Goal: Task Accomplishment & Management: Complete application form

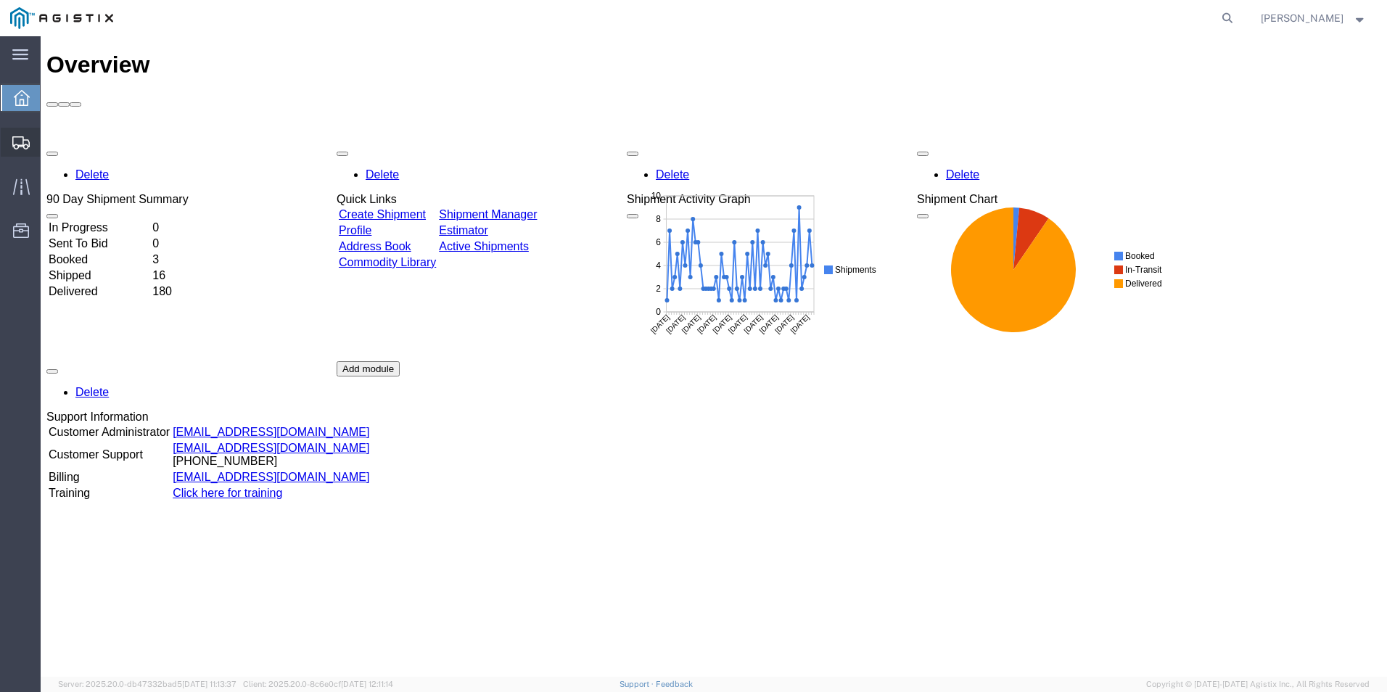
click at [0, 0] on span "Create from Template" at bounding box center [0, 0] width 0 height 0
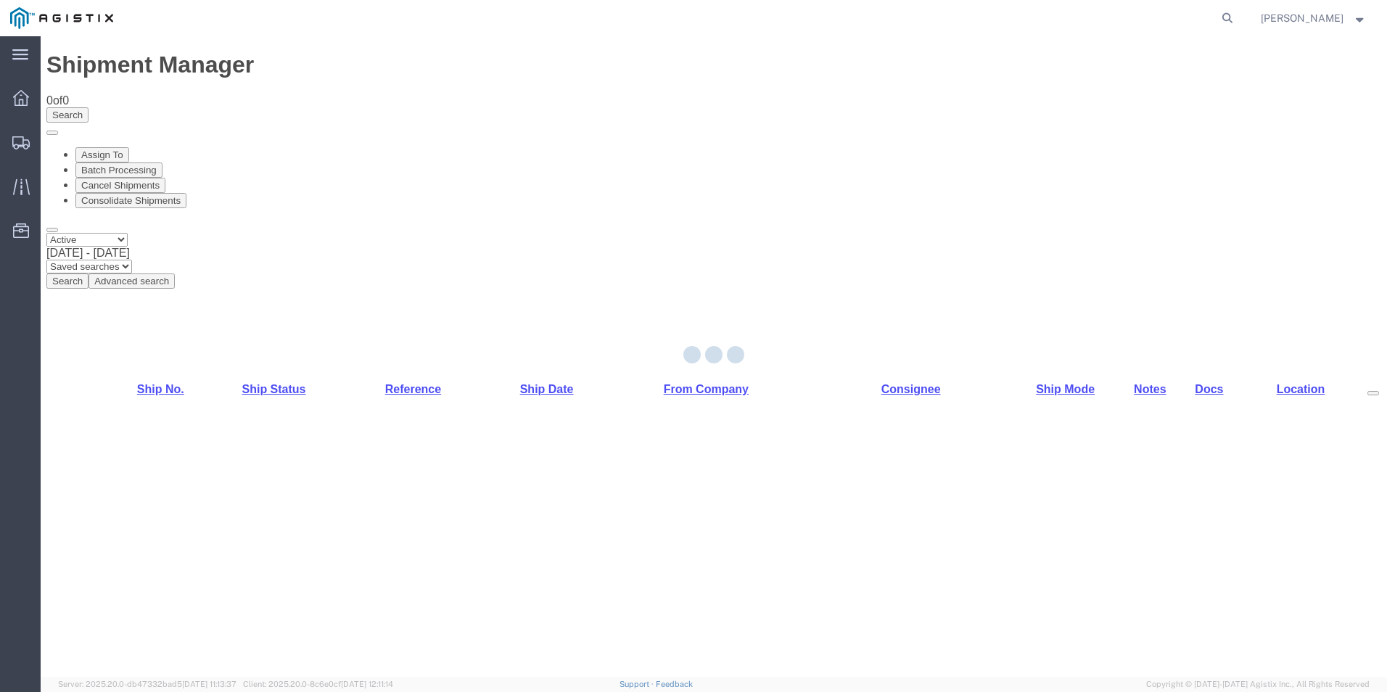
select select "PURCHORD"
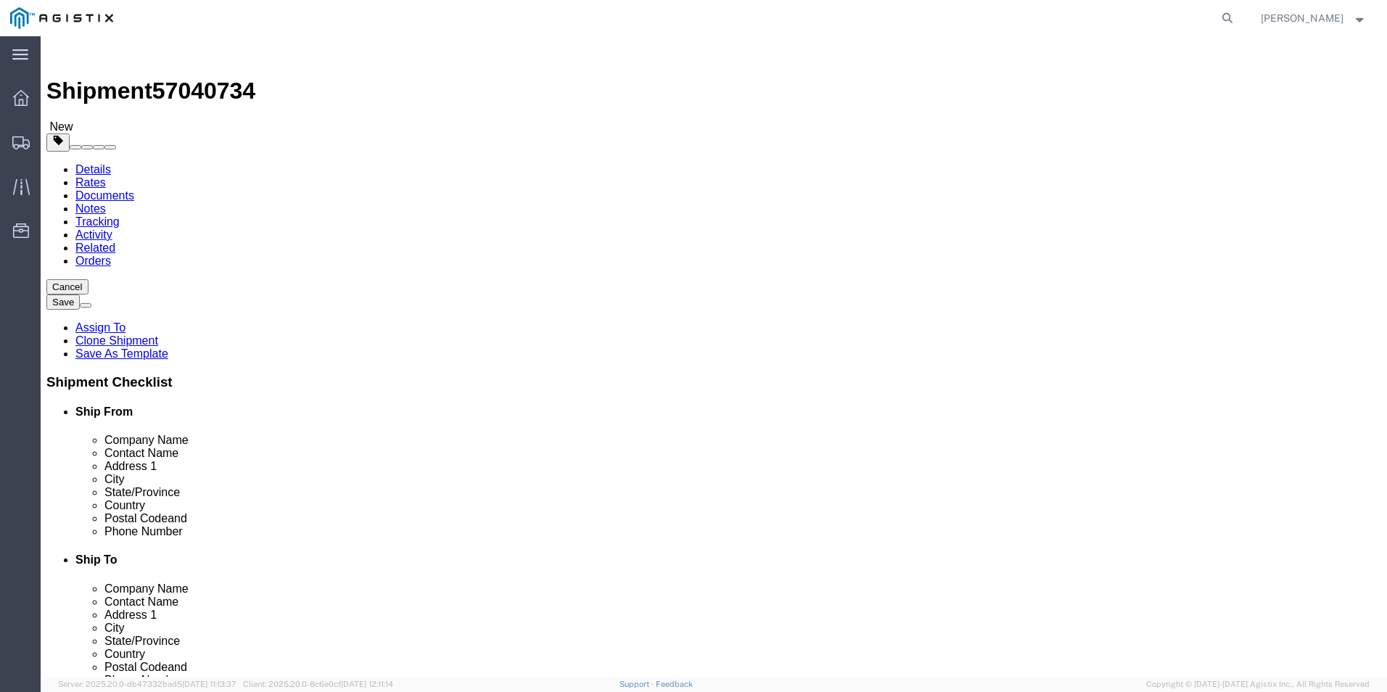
select select "19740"
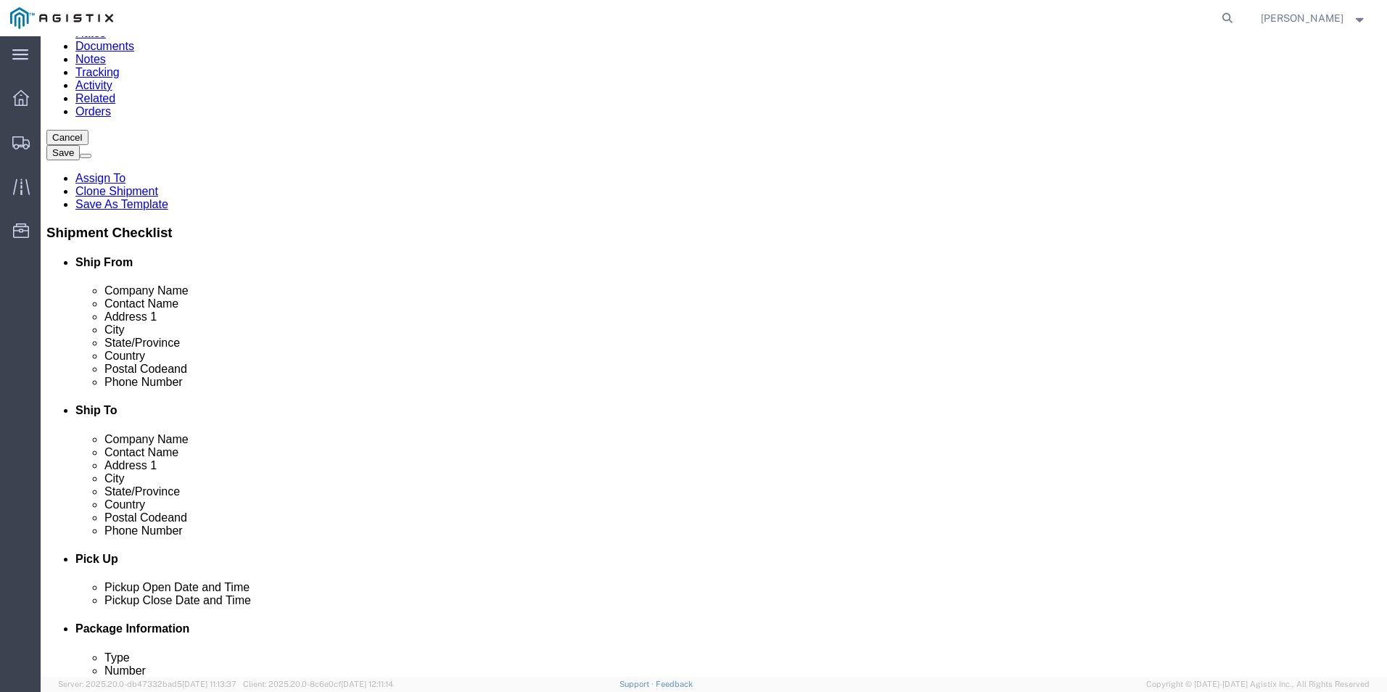
scroll to position [218, 0]
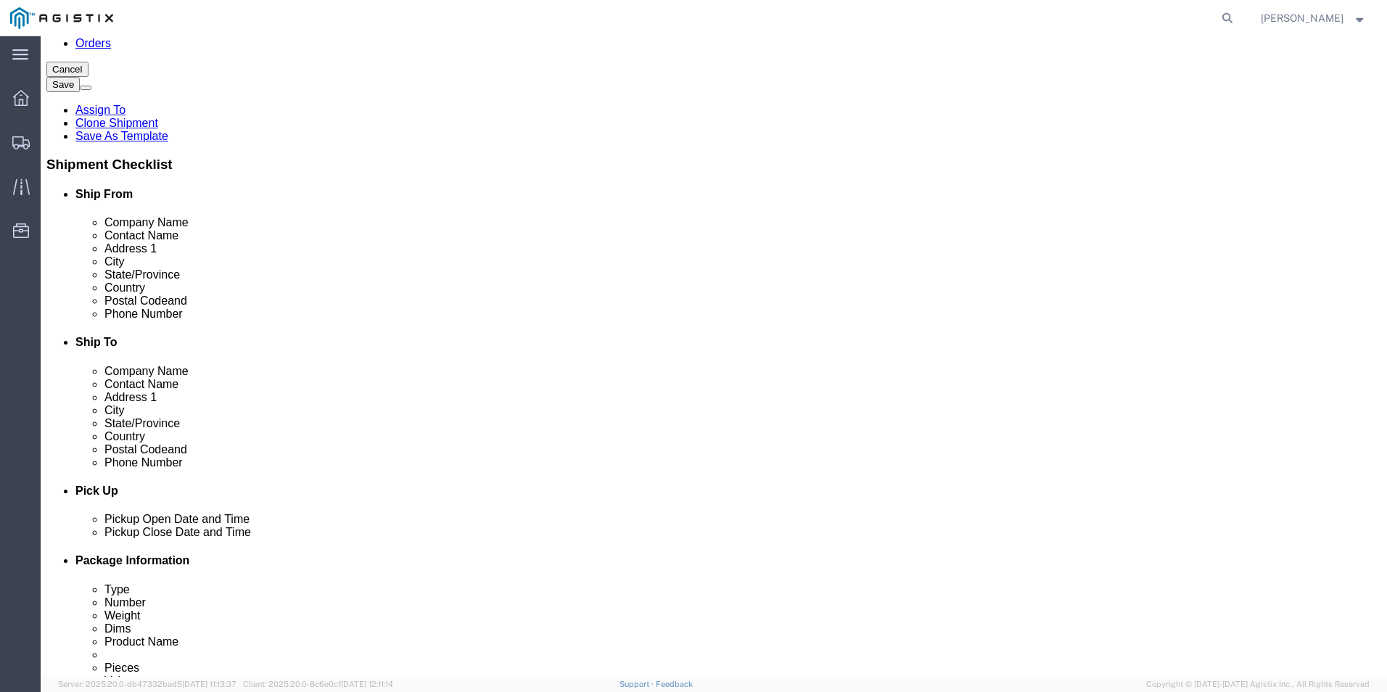
click input "text"
type input "8888888888"
click div "Location [GEOGRAPHIC_DATA] [GEOGRAPHIC_DATA] My Profile Location (OBSOLETE) [GE…"
click input "text"
type input "Receiving"
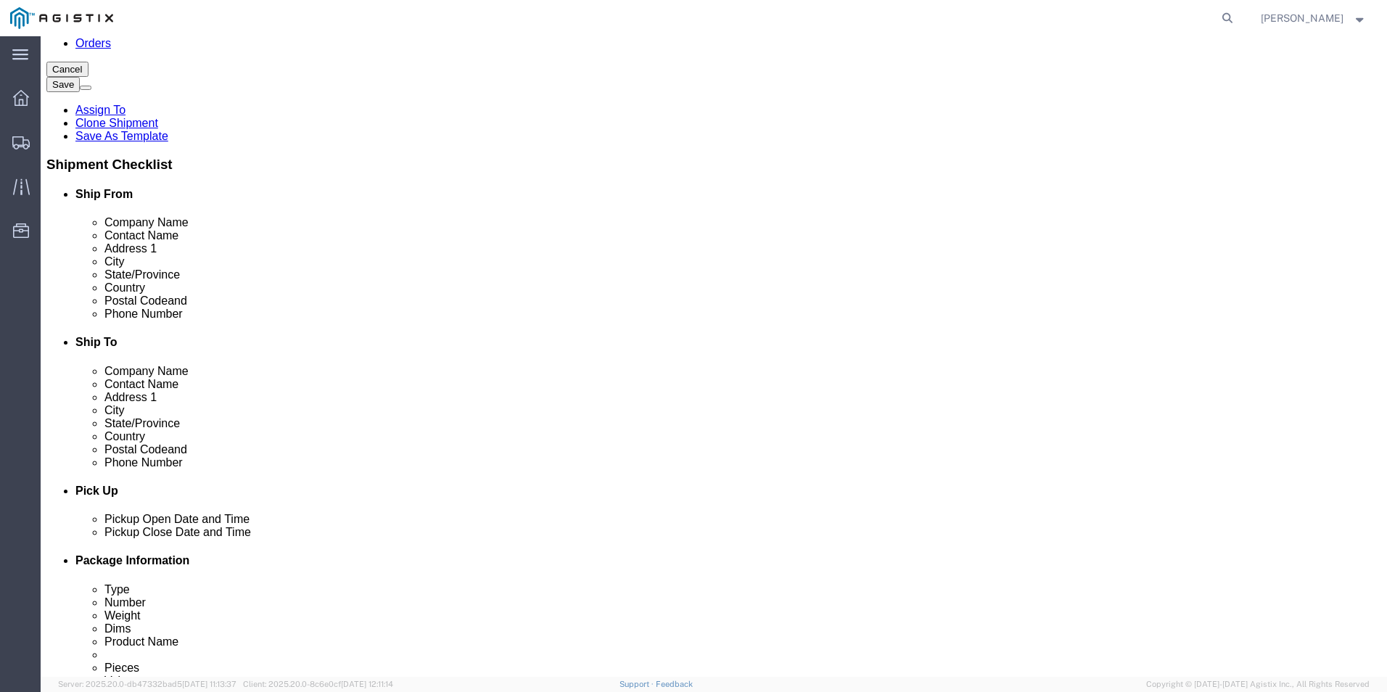
click div "Location [GEOGRAPHIC_DATA] [GEOGRAPHIC_DATA] My Profile Location (OBSOLETE) [GE…"
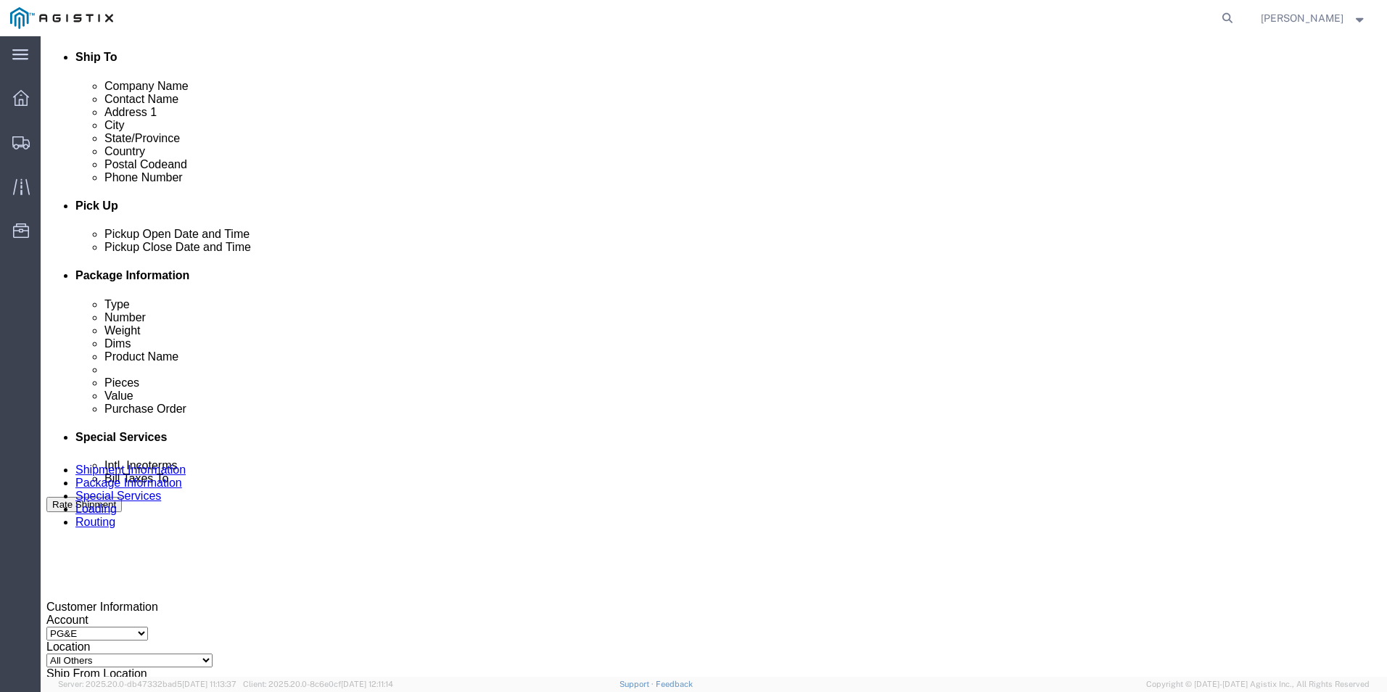
scroll to position [508, 0]
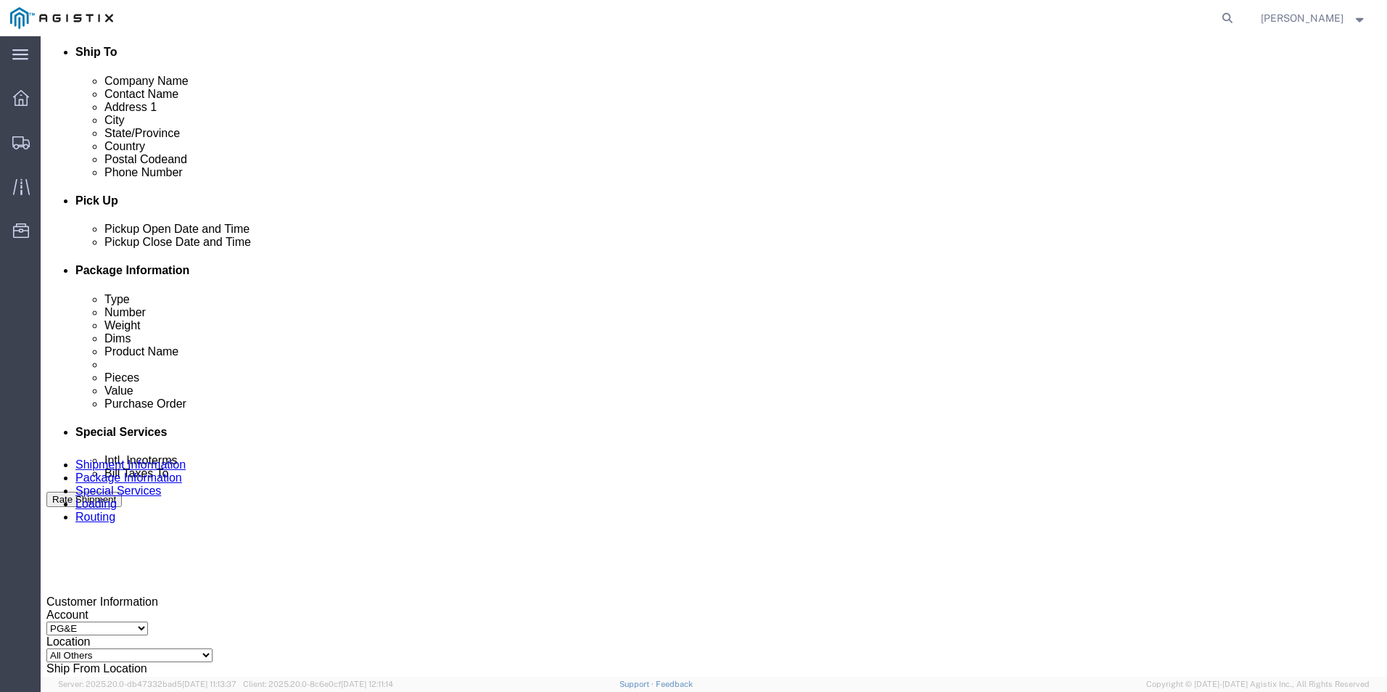
click button "Add Stop"
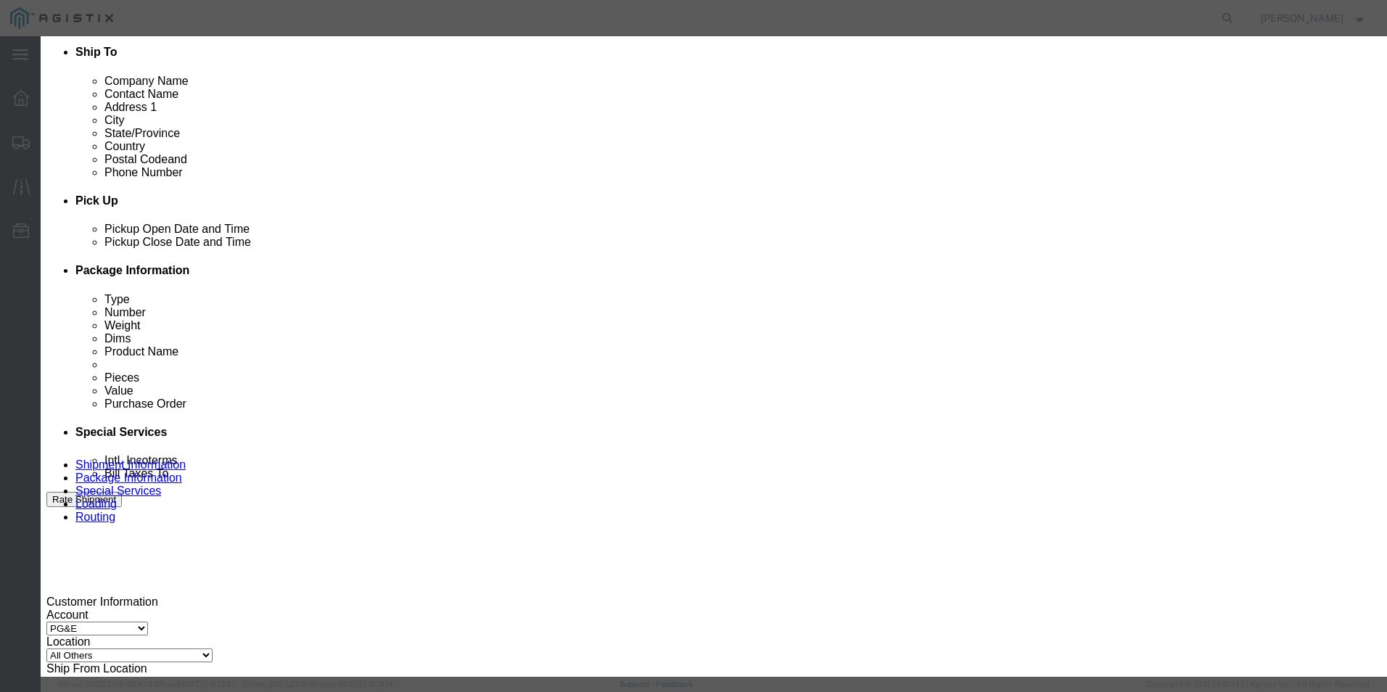
type input "whea"
select select "19996"
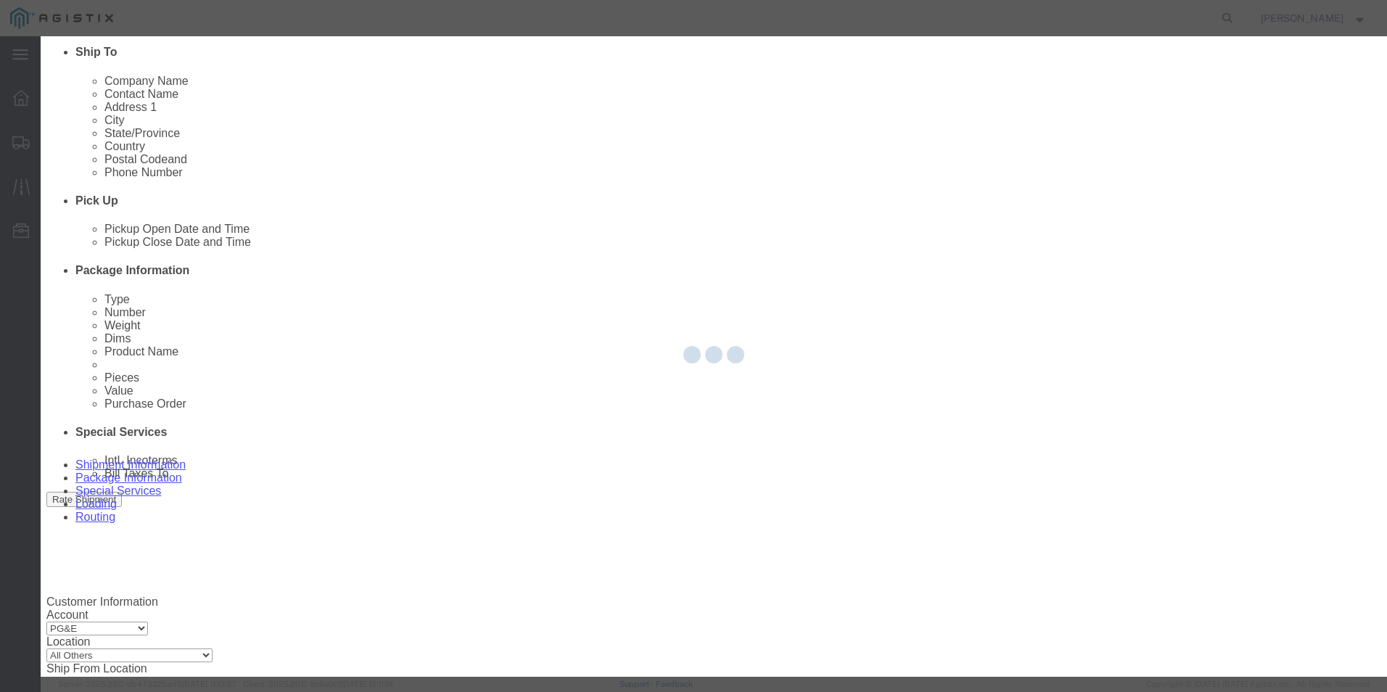
type input "PG&E"
type input "[STREET_ADDRESS]"
type input "Wheatland"
type input "95692"
select select "CA"
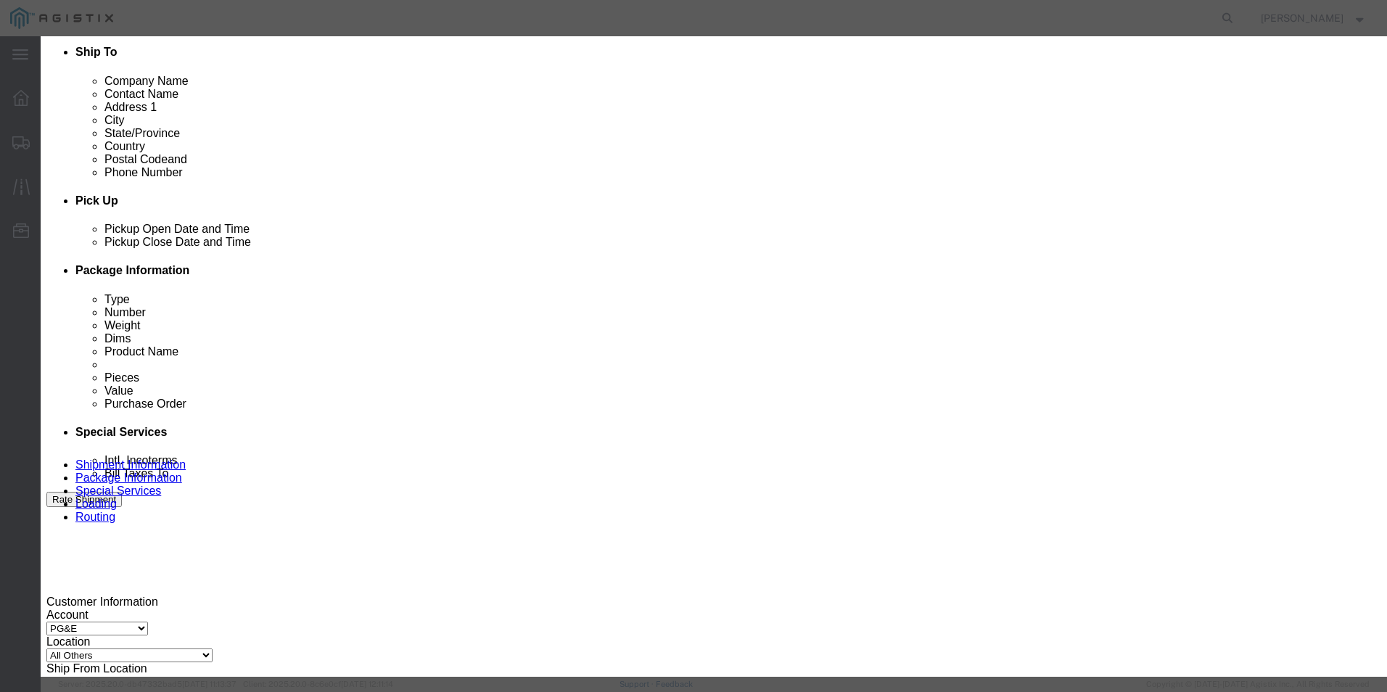
click input "text"
type input "Receiving"
click div "Address Type Pickup Delivery Location [GEOGRAPHIC_DATA] [GEOGRAPHIC_DATA] Selec…"
click input "text"
type input "8888888888"
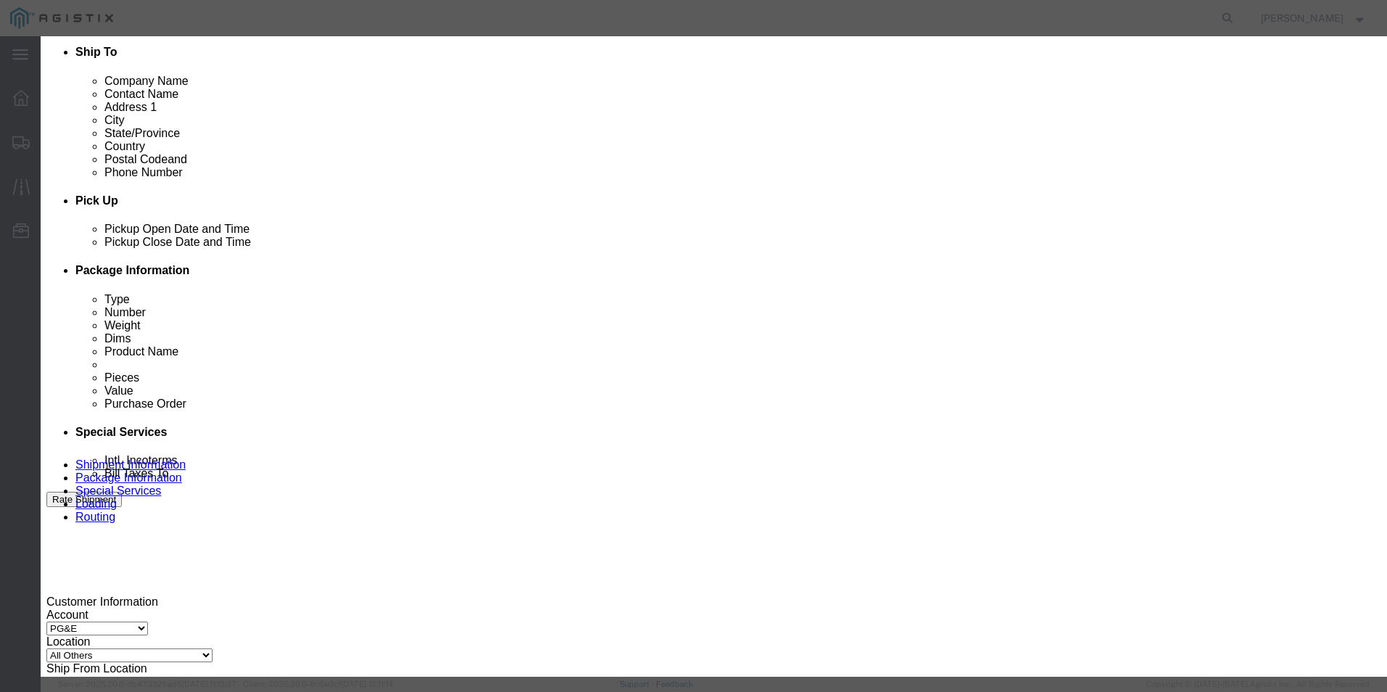
click button "Save"
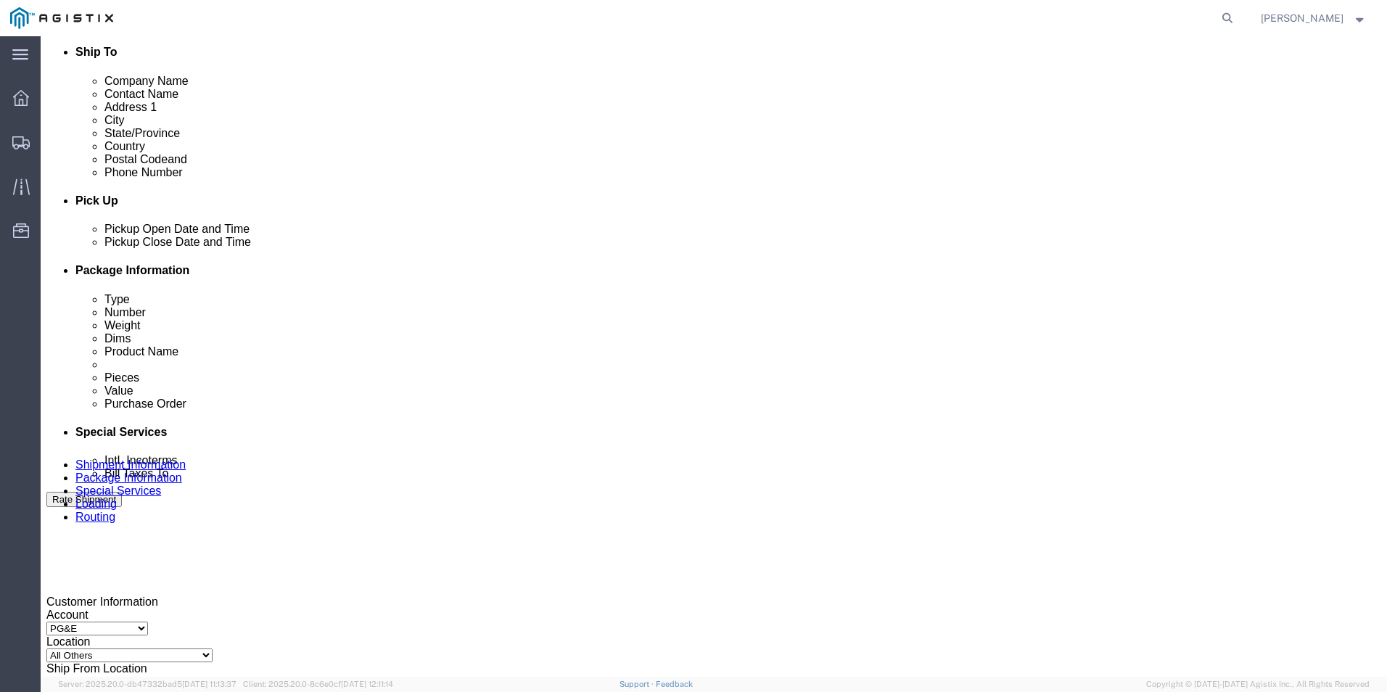
click select "Pickup Delivery"
select select "D"
click select "Pickup Delivery"
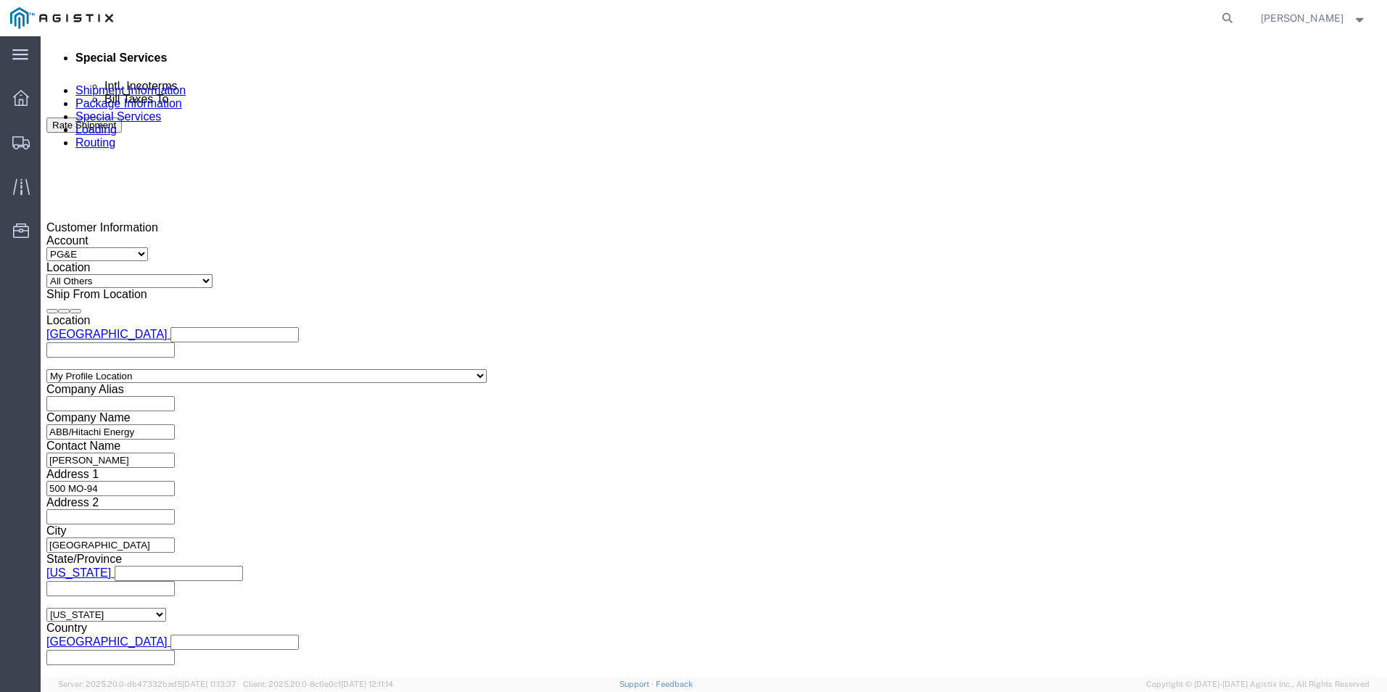
scroll to position [943, 0]
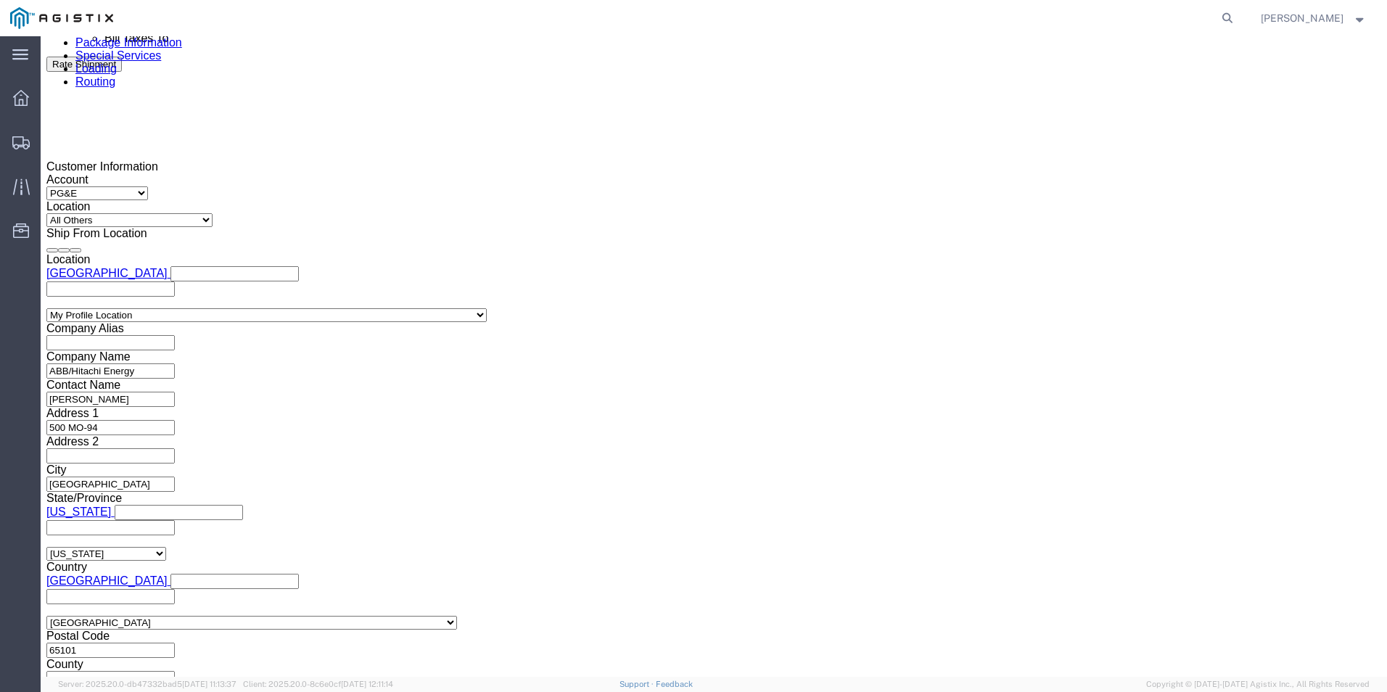
click div
click button "Apply"
click input "text"
type input "3501408949"
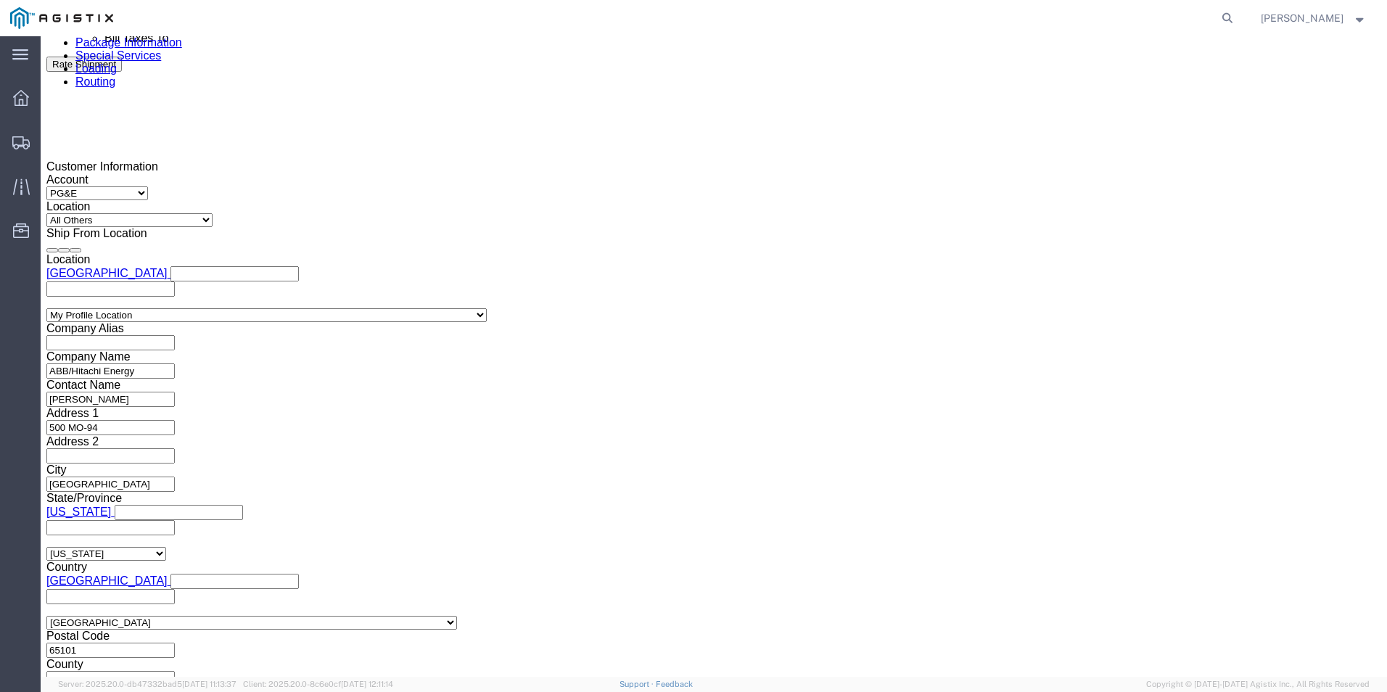
click select "Select Account Type Activity ID Airline Appointment Number ASN Batch Request # …"
select select "BOL"
click select "Select Account Type Activity ID Airline Appointment Number ASN Batch Request # …"
click input "text"
click div "Pickup Date: Pickup Start Date Pickup Start Time Pickup Open Date and Time [DAT…"
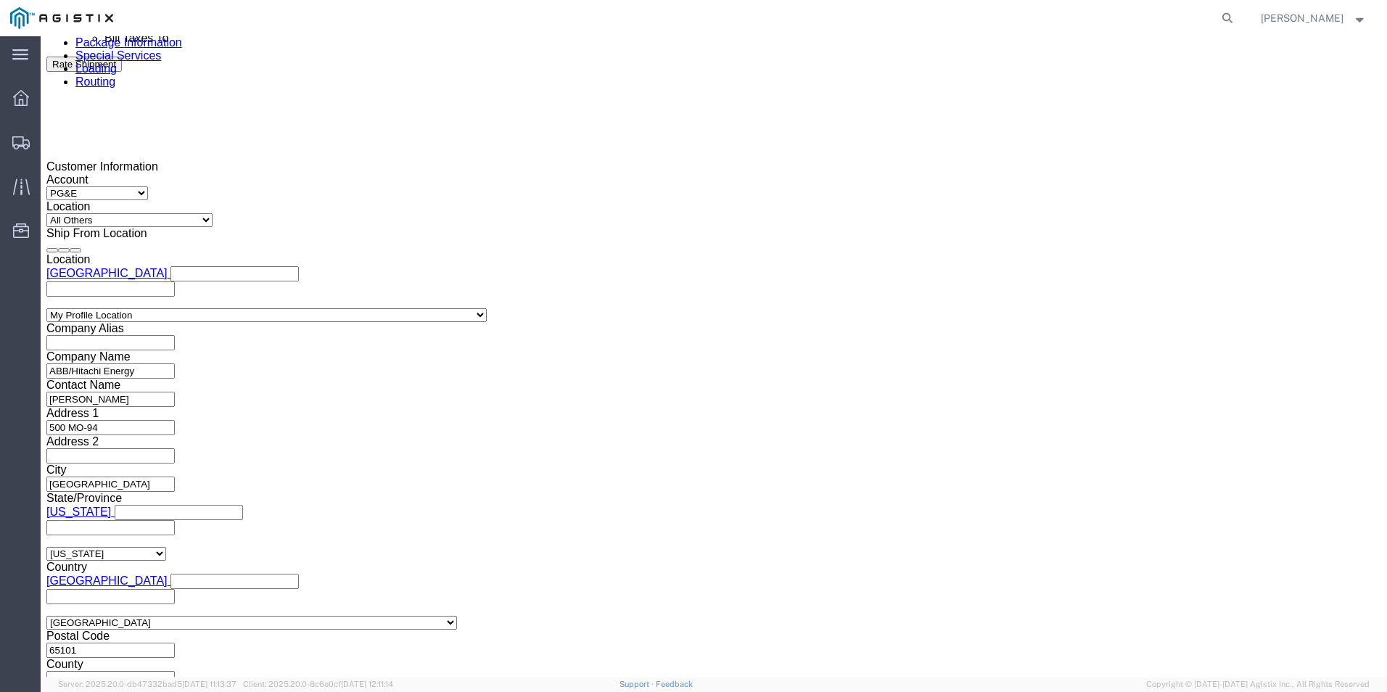
click input "text"
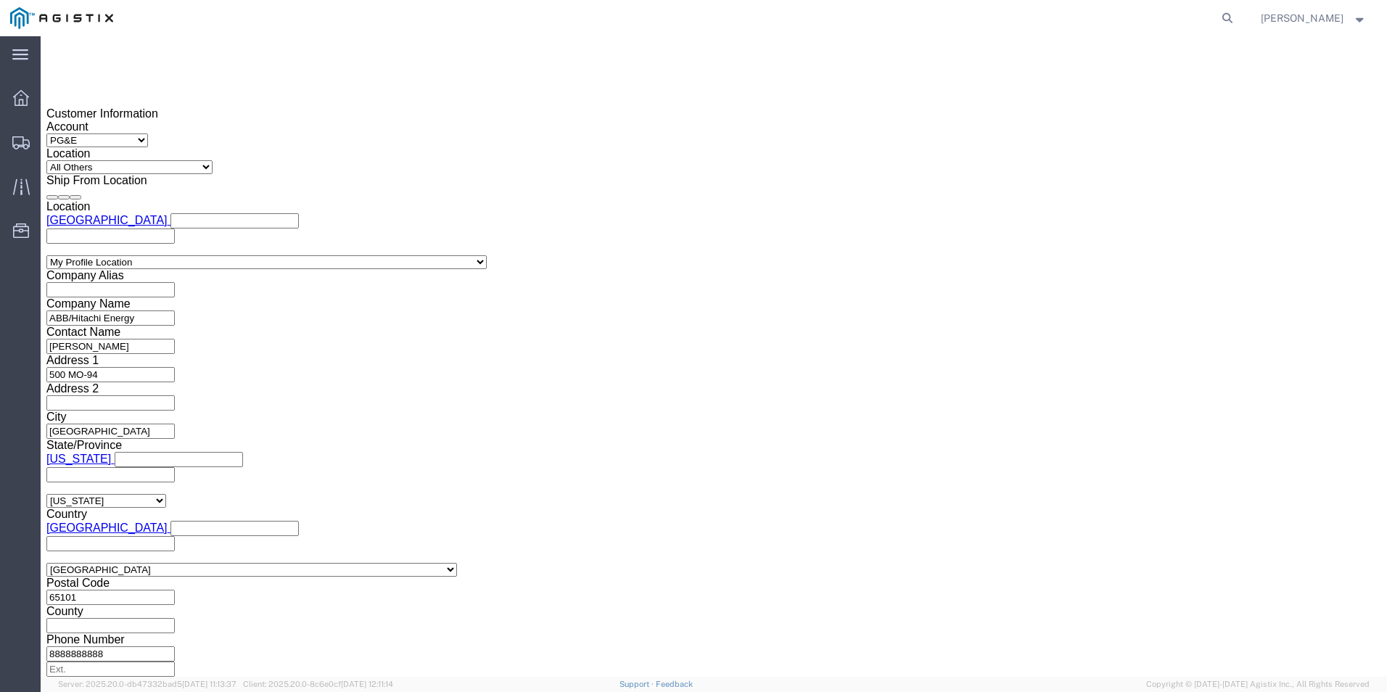
scroll to position [1056, 0]
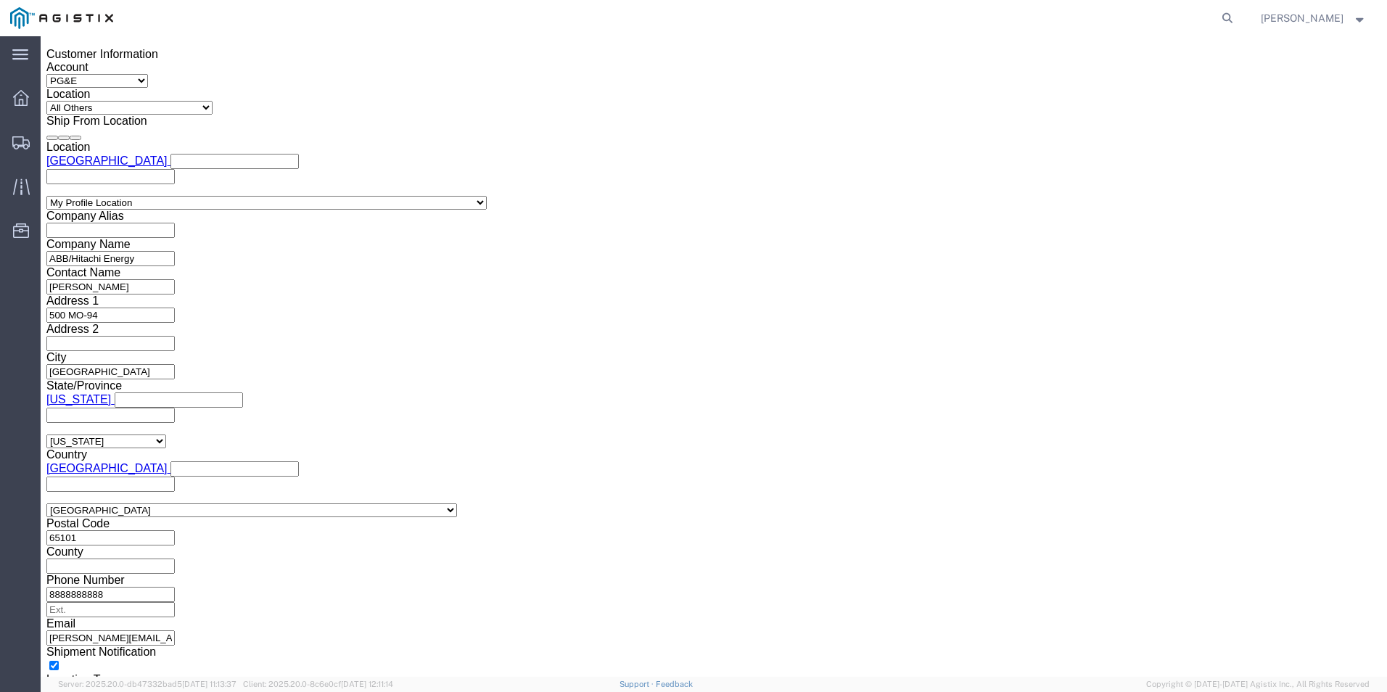
type input "JC0002AB0"
click button "Continue"
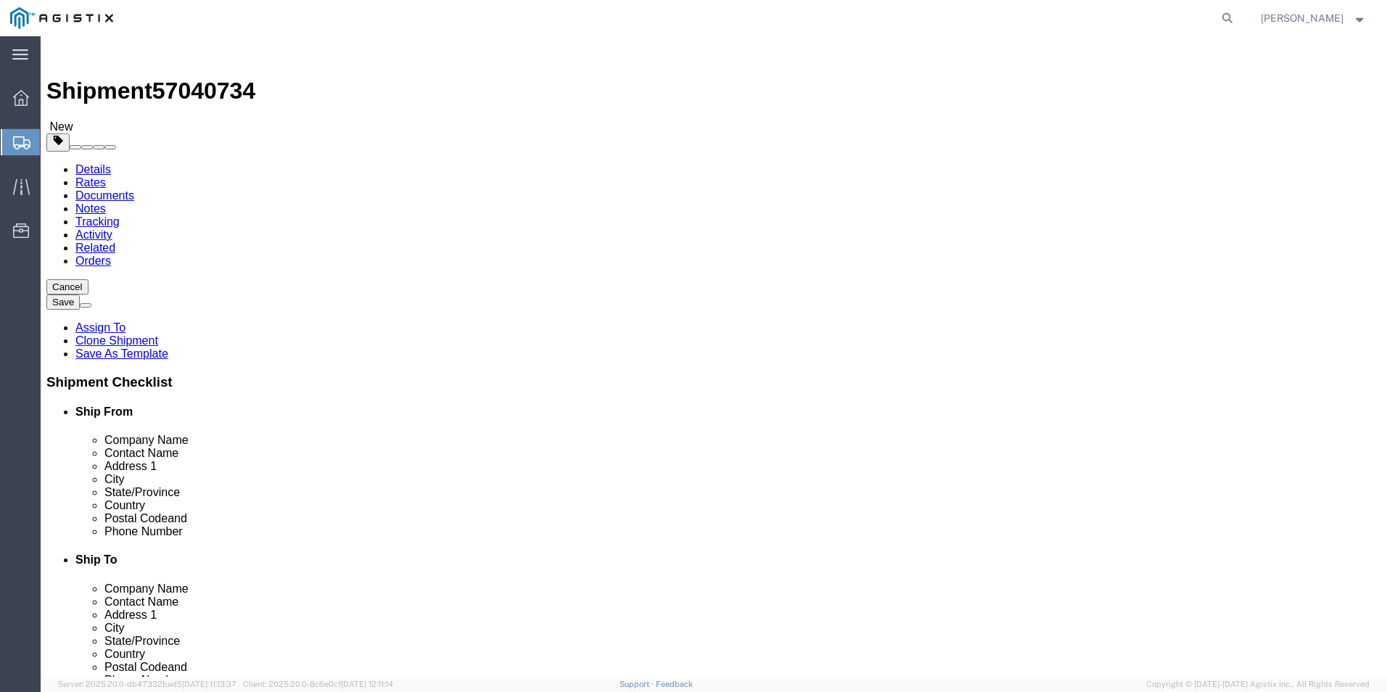
click input "text"
type input "168"
click input "text"
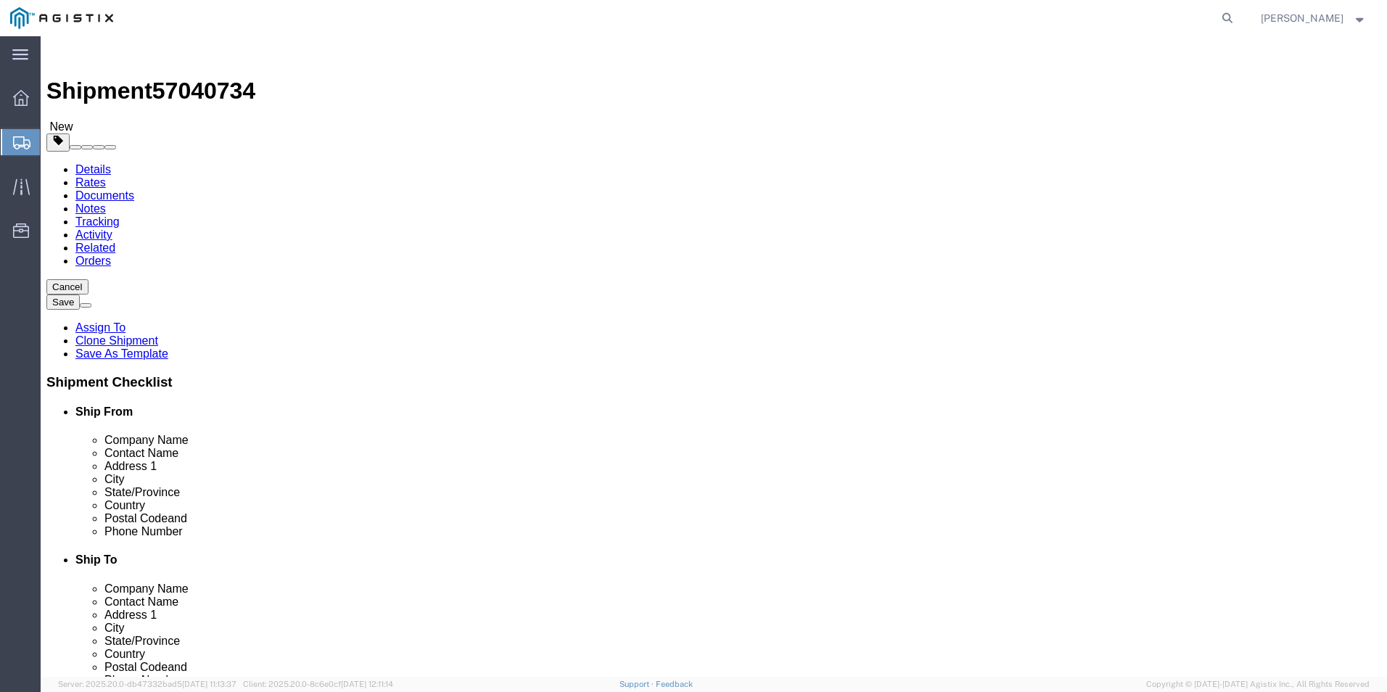
type input "1"
type input "2"
type input "72"
type input "18800.00"
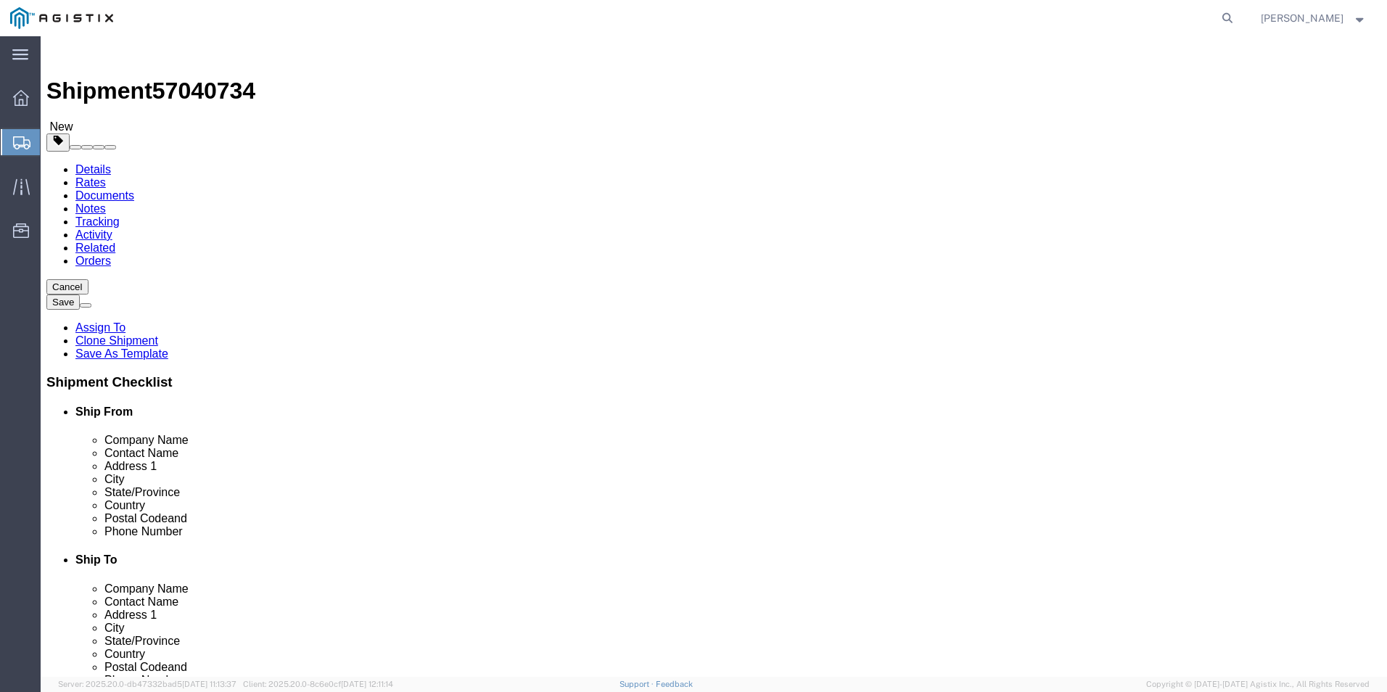
click dd "0.00 Each"
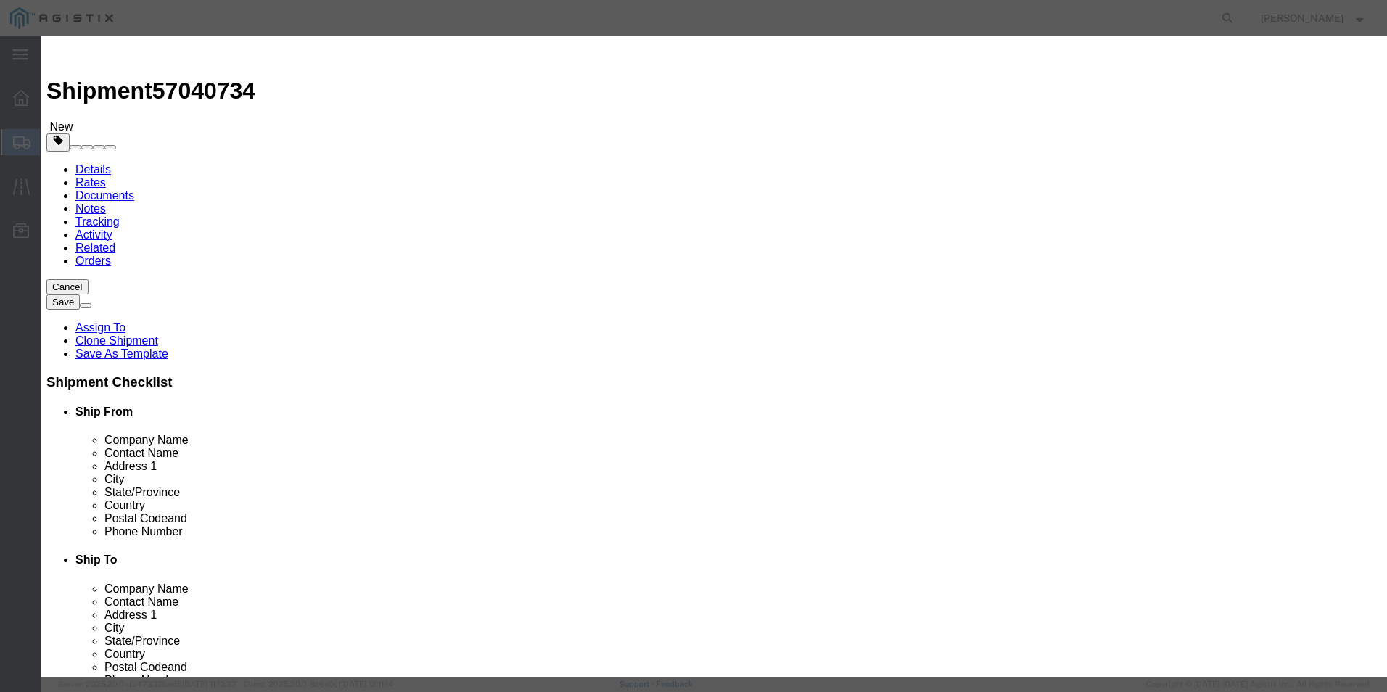
drag, startPoint x: 464, startPoint y: 135, endPoint x: 257, endPoint y: 135, distance: 207.5
click div "Commodity library Product Name TRANSFORMERS Pieces 0.00 Select Bag Barrels 100B…"
type input "2"
click button "Save & Close"
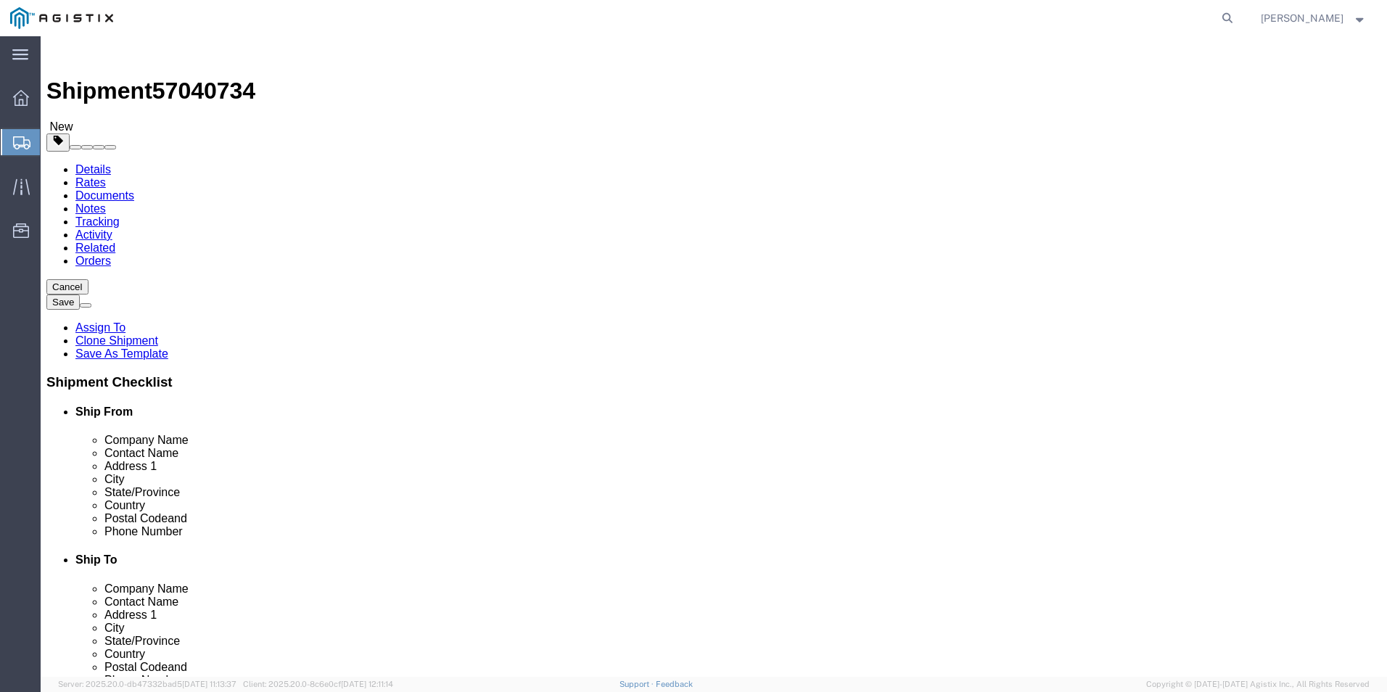
click span "button"
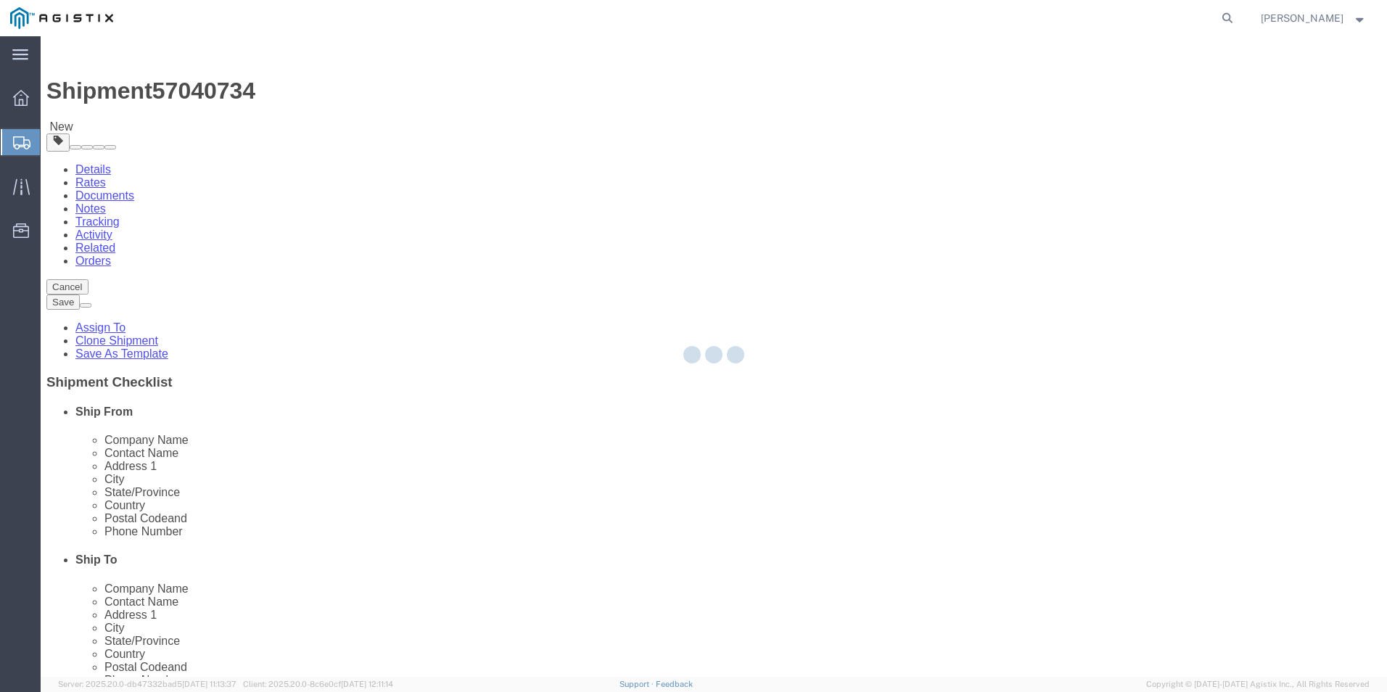
select select "PSNS"
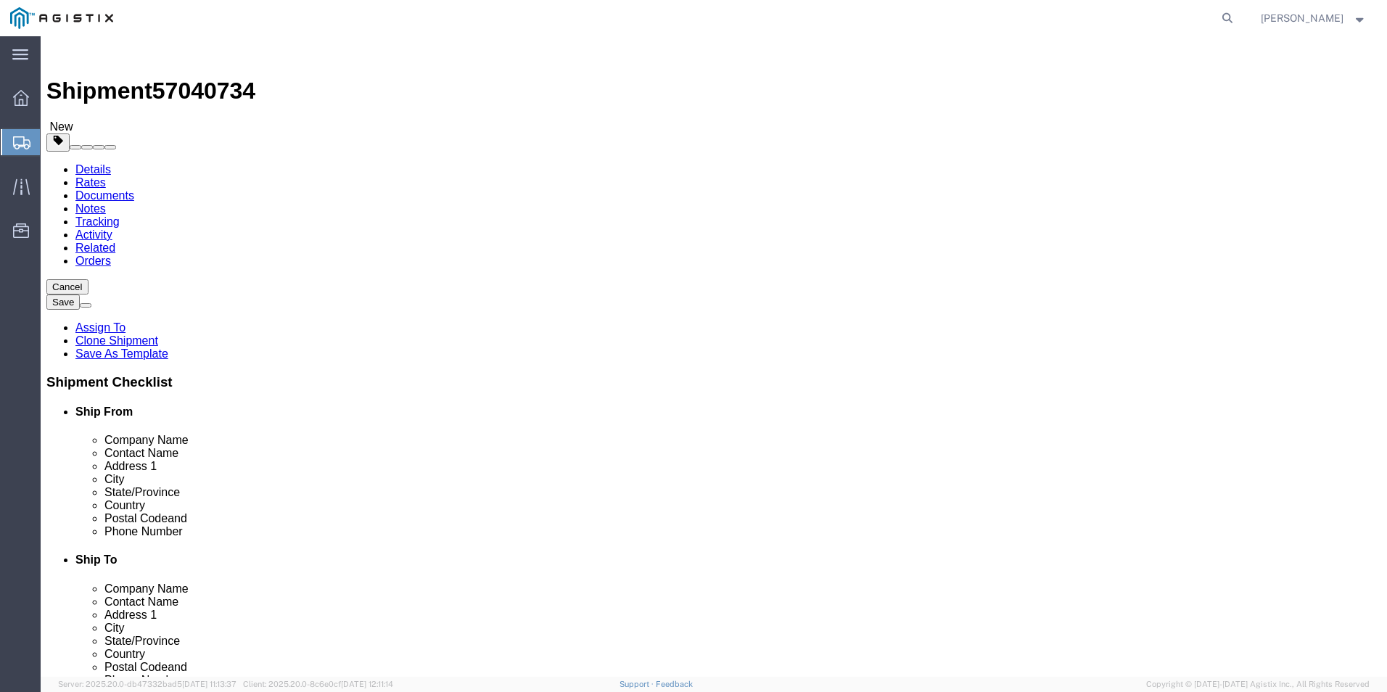
drag, startPoint x: 747, startPoint y: 305, endPoint x: 650, endPoint y: 287, distance: 98.9
click div "Package Type Select Bulk Bundle(s) Cardboard Box(es) Carton(s) Crate(s) Drum(s)…"
type input "4"
type input "306"
type input "25500.00"
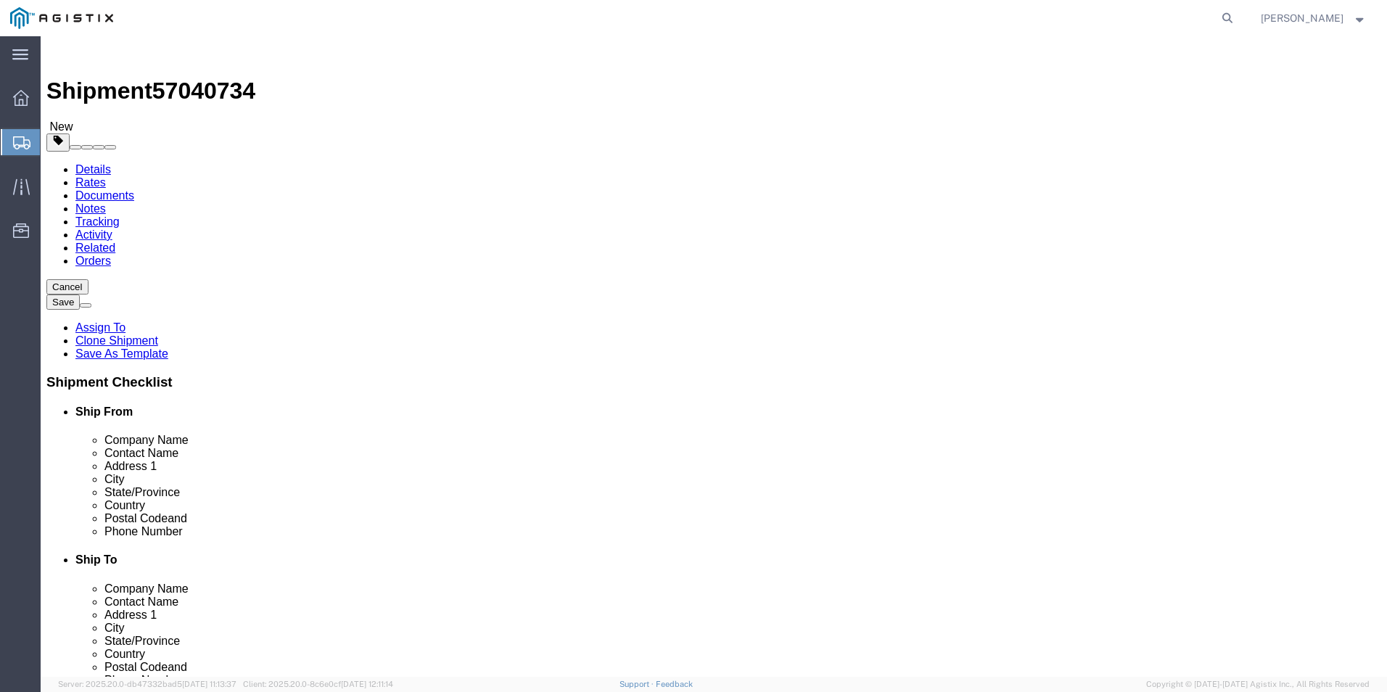
click dd "2.00 Each"
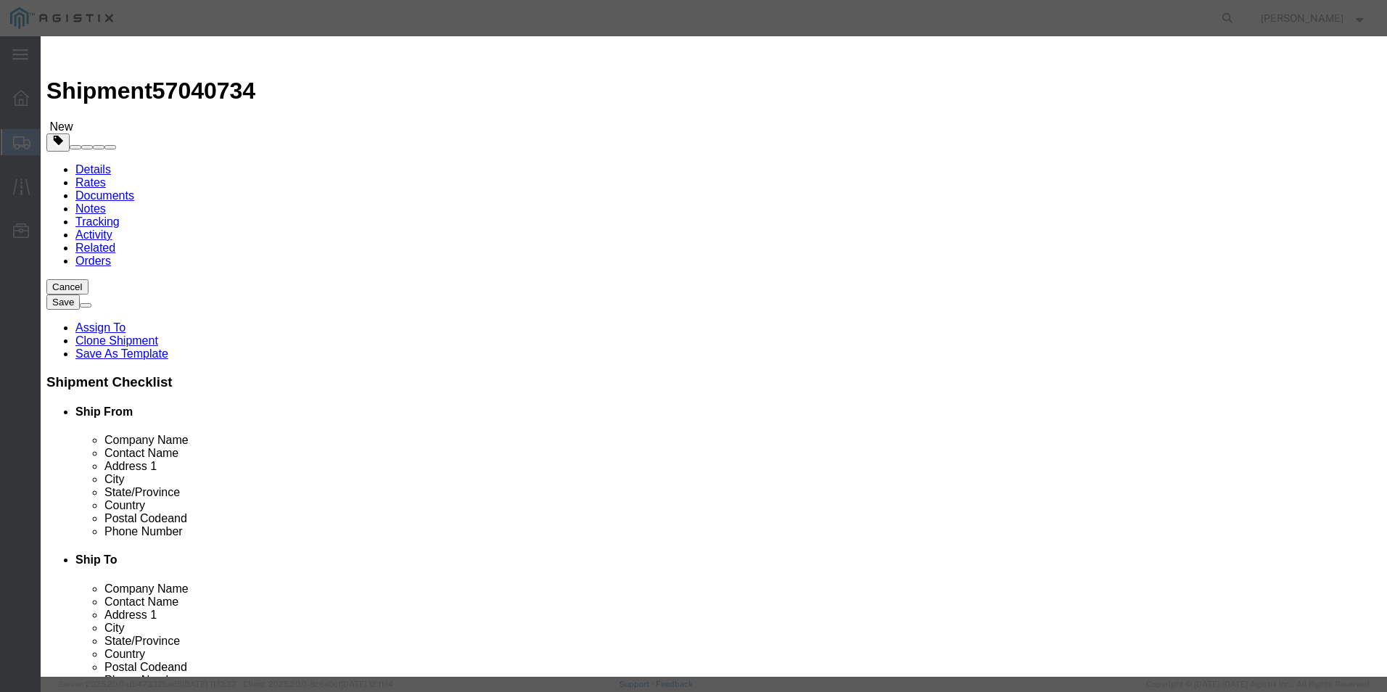
drag, startPoint x: 455, startPoint y: 141, endPoint x: 403, endPoint y: 123, distance: 55.1
click div "Product Name TRANSFORMERS Pieces 2.00 Select Bag Barrels 100Board Feet Bottle B…"
type input "4"
click button "Save & Close"
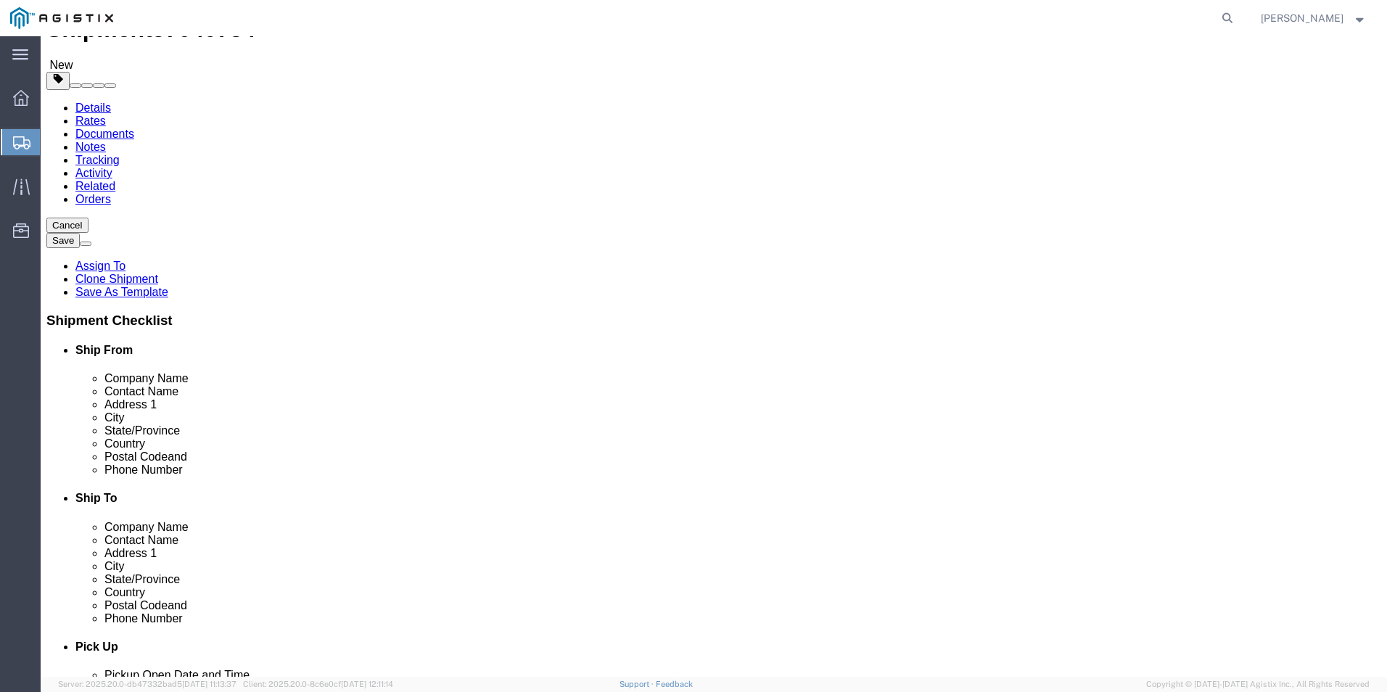
scroll to position [124, 0]
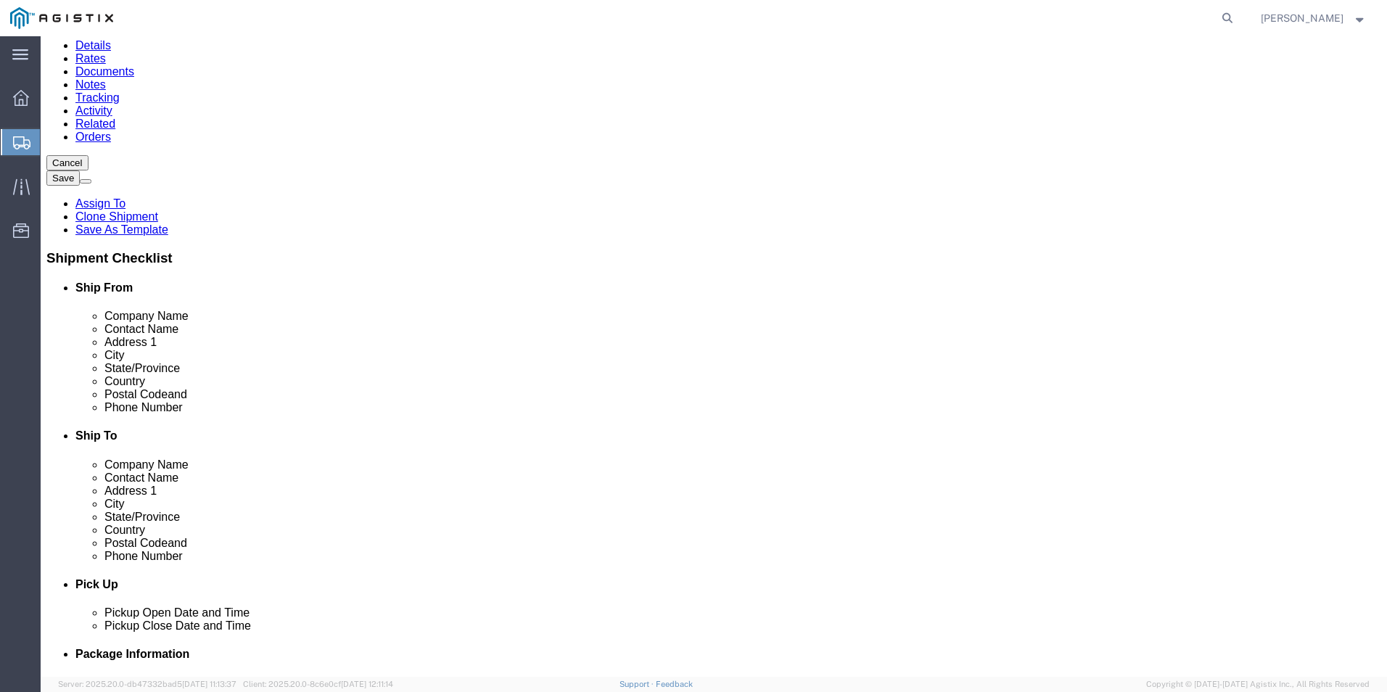
click button "Continue"
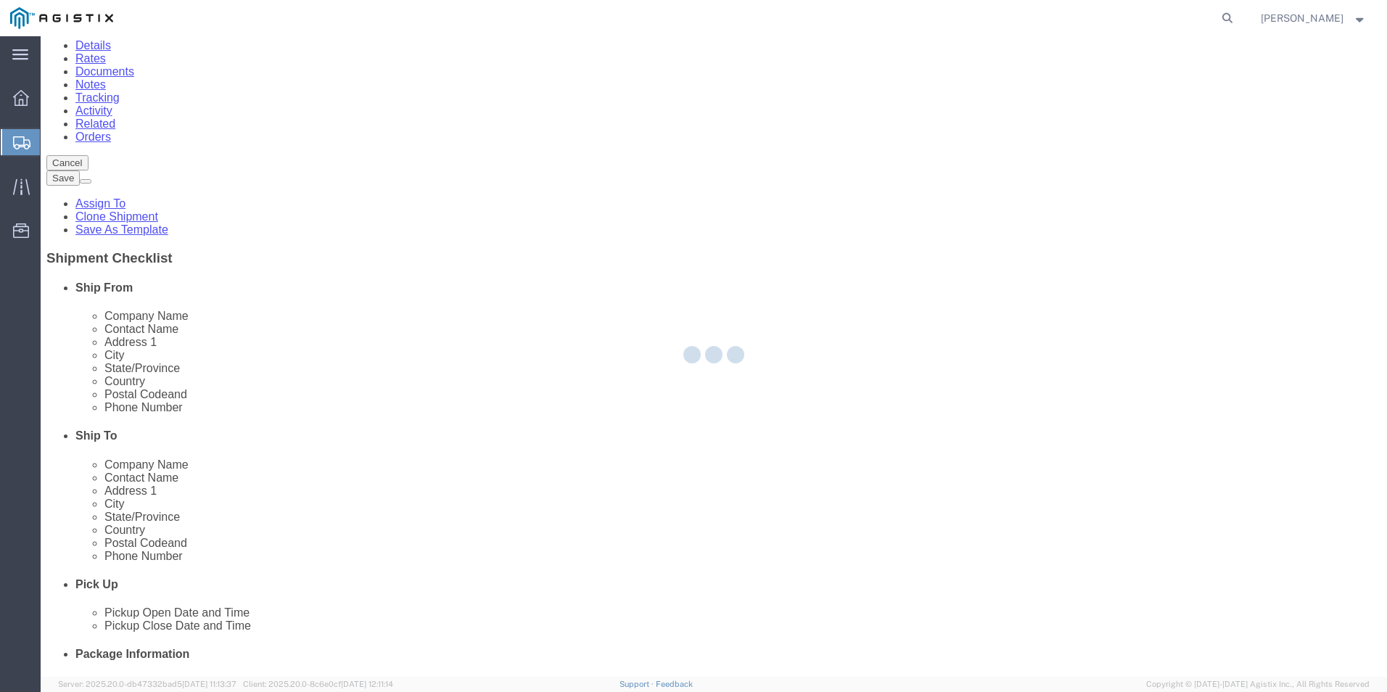
select select
select select "COSTCENTER"
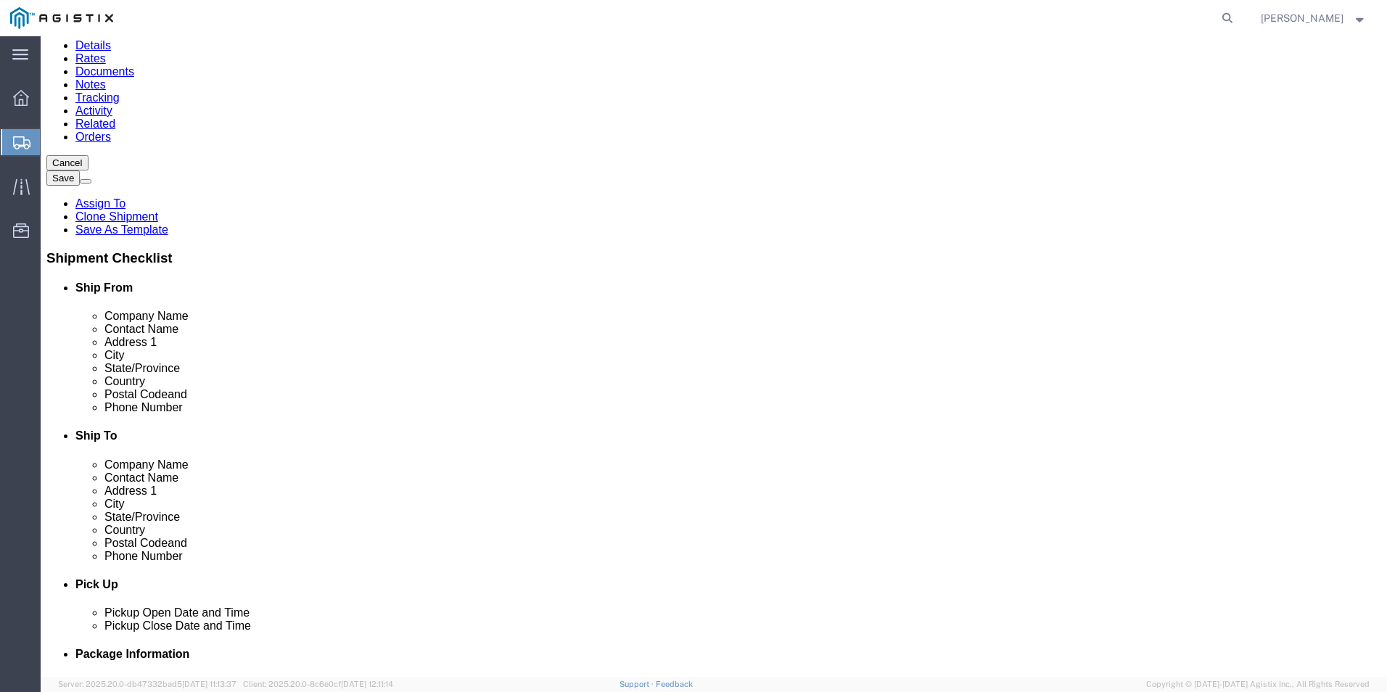
click link "Documents"
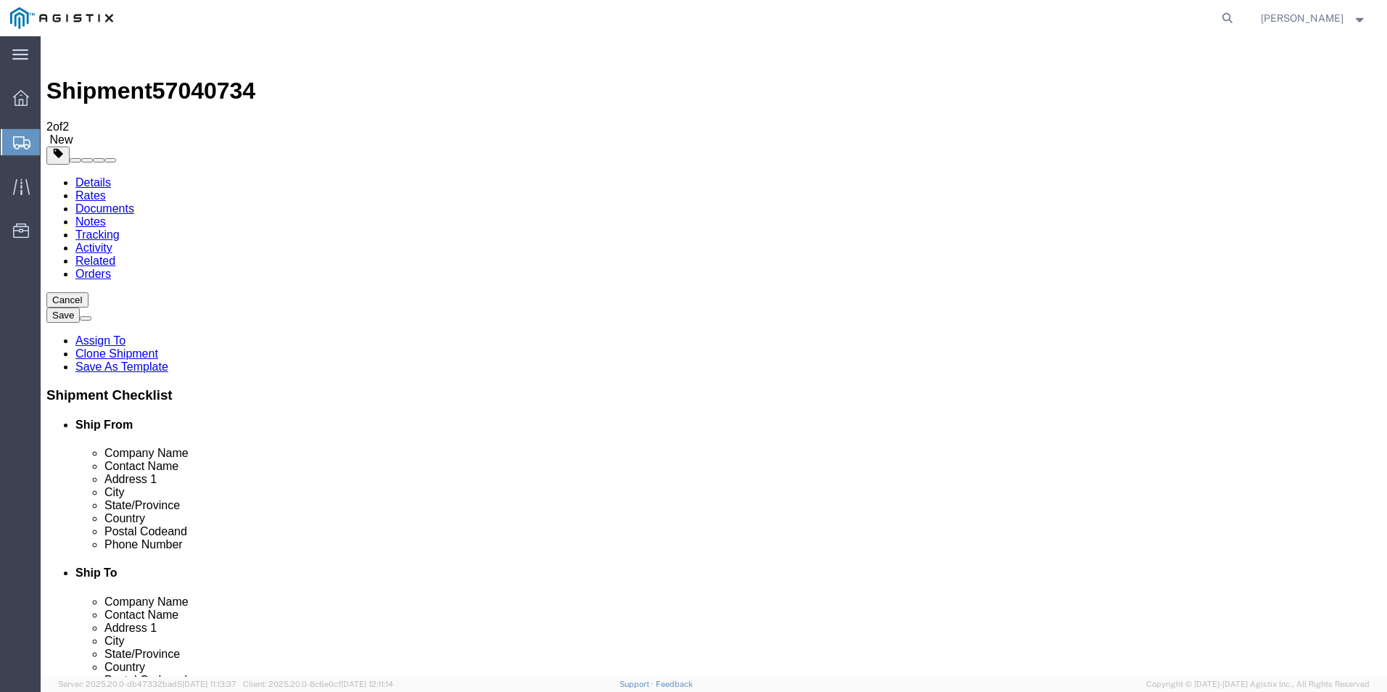
click at [202, 78] on span "57040734" at bounding box center [203, 91] width 103 height 26
copy span "57040734"
click at [97, 176] on link "Details" at bounding box center [93, 182] width 36 height 12
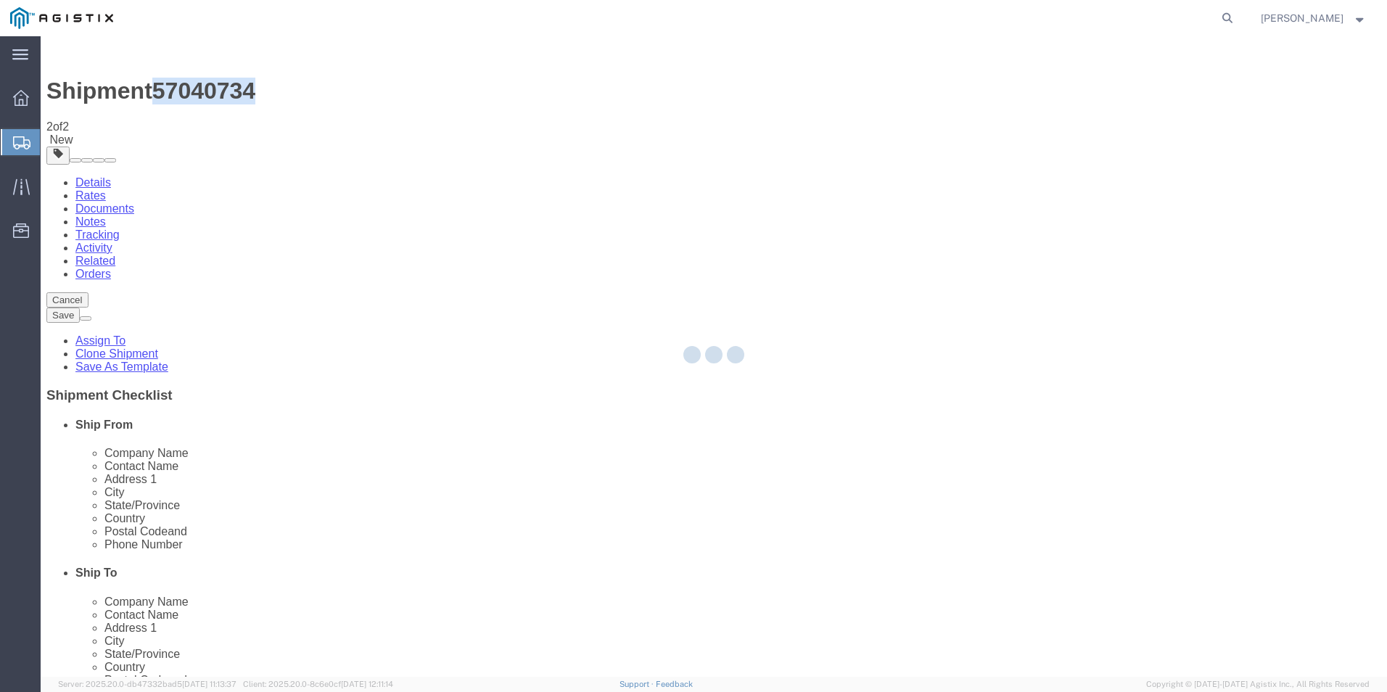
select select "54011"
select select "19740"
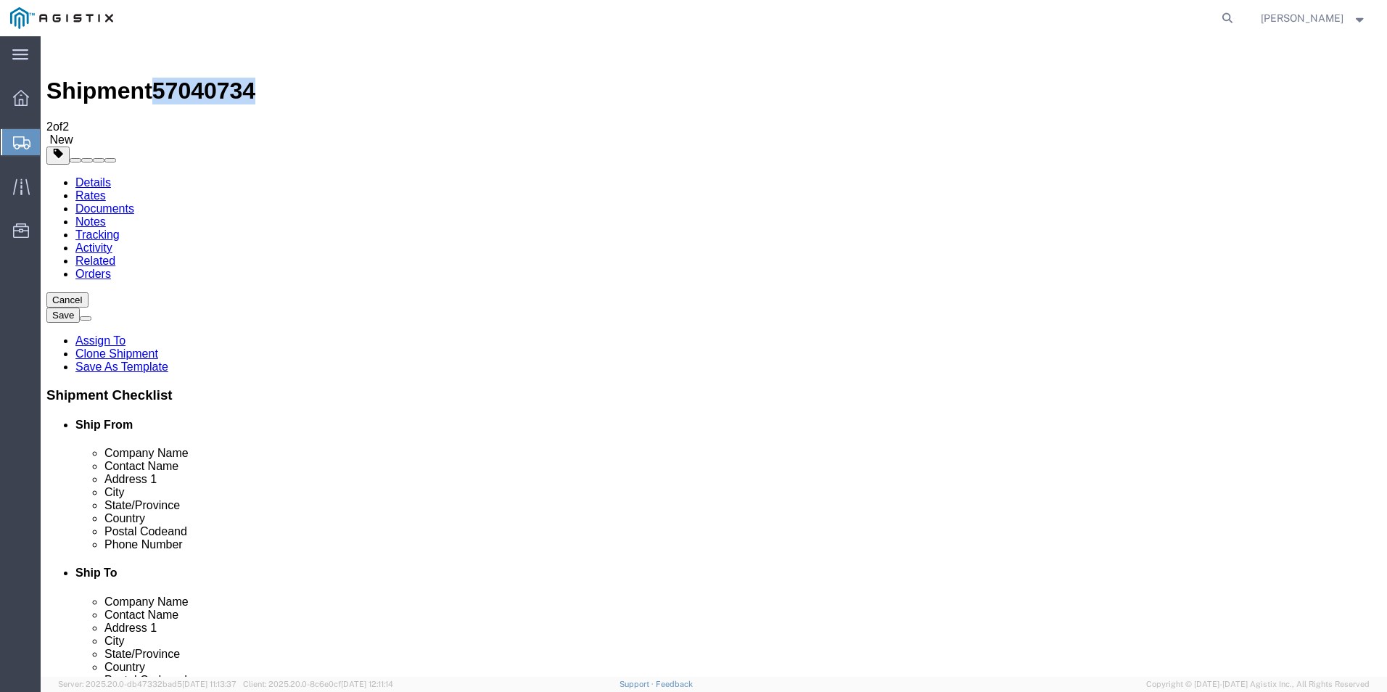
click icon
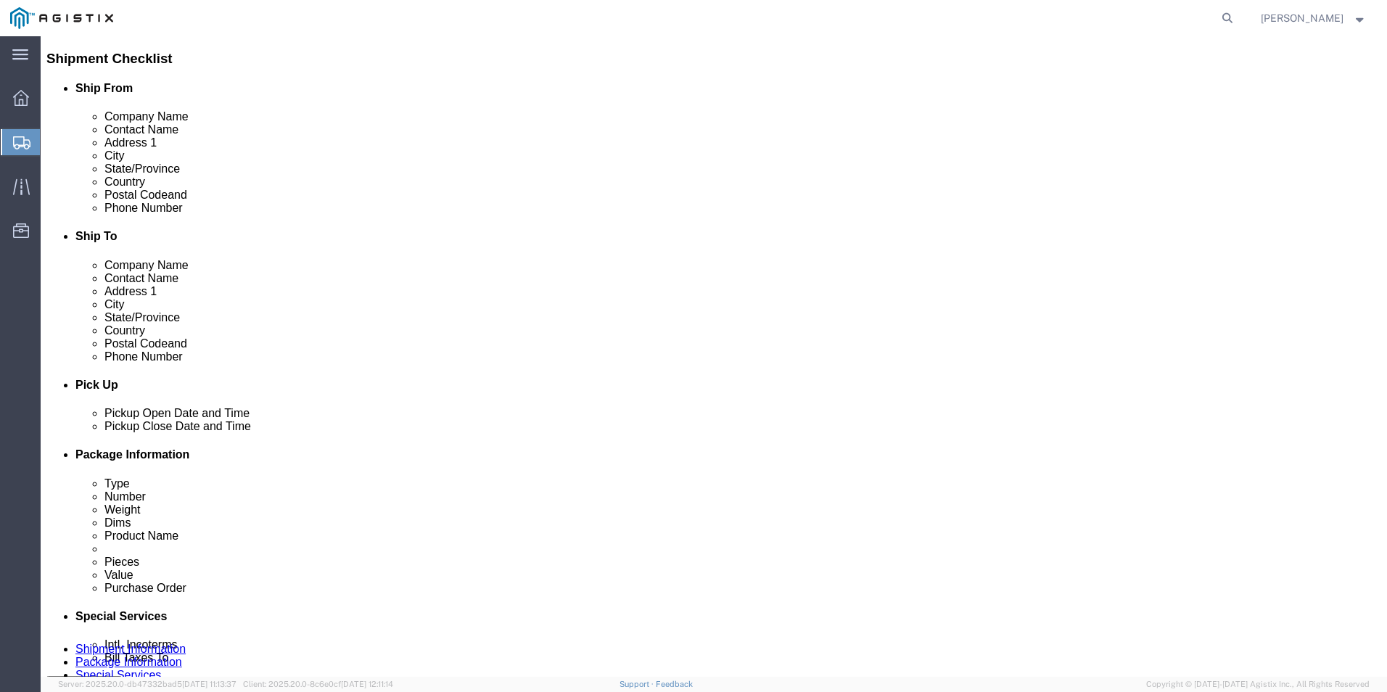
scroll to position [363, 0]
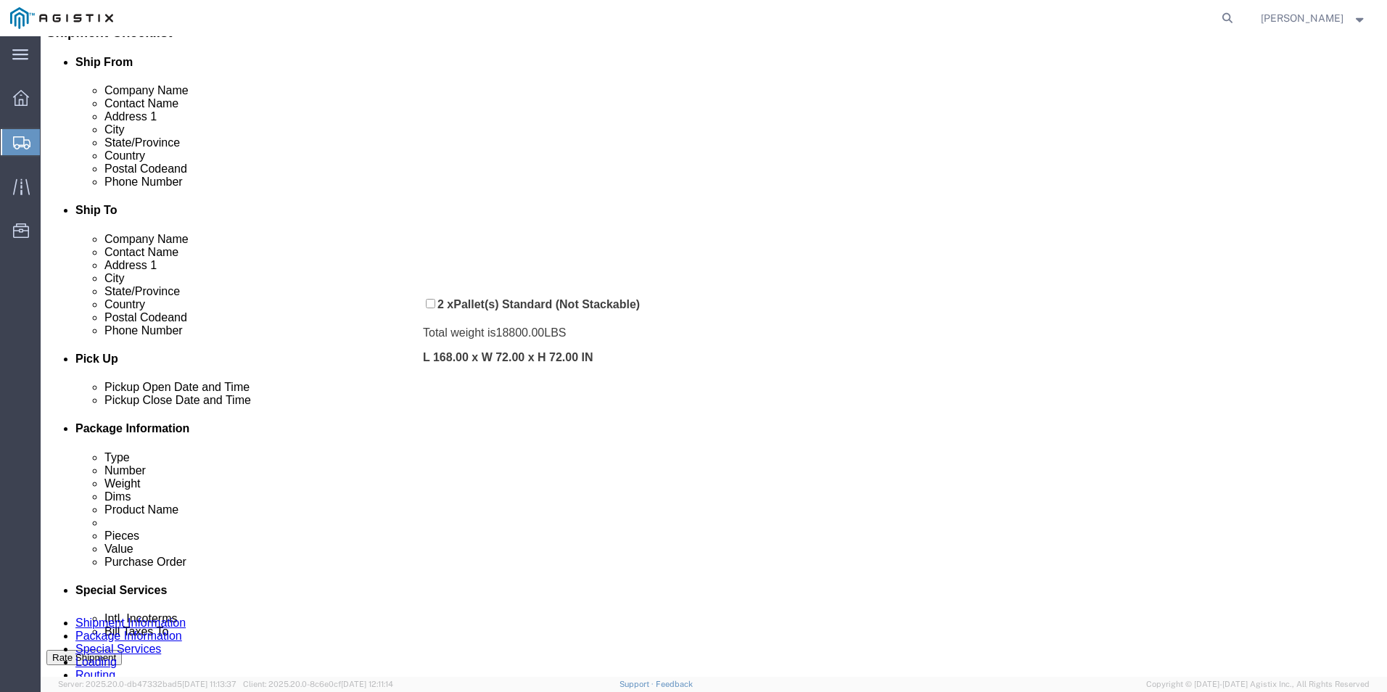
drag, startPoint x: 395, startPoint y: 377, endPoint x: 393, endPoint y: 260, distance: 116.8
click div "Pickups + Add Stop From : ABB/Hitachi Energy 500 MO-94, [GEOGRAPHIC_DATA], [GEO…"
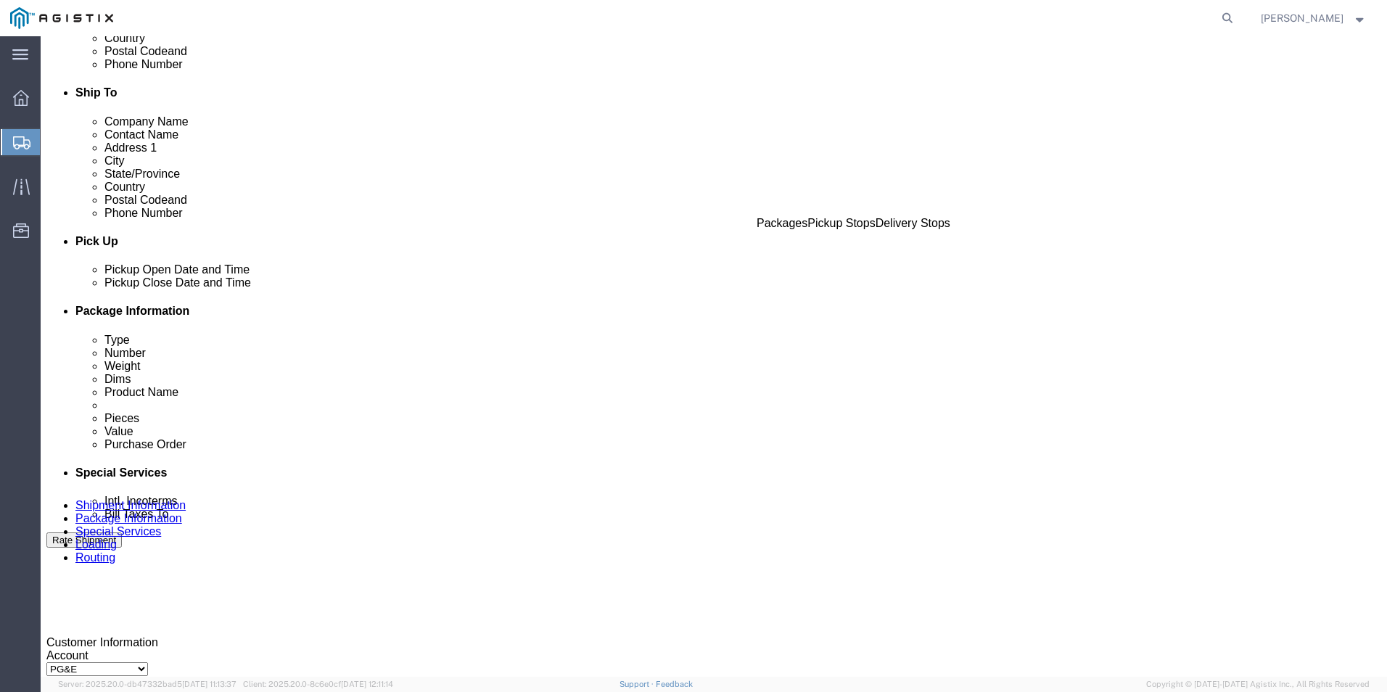
scroll to position [486, 0]
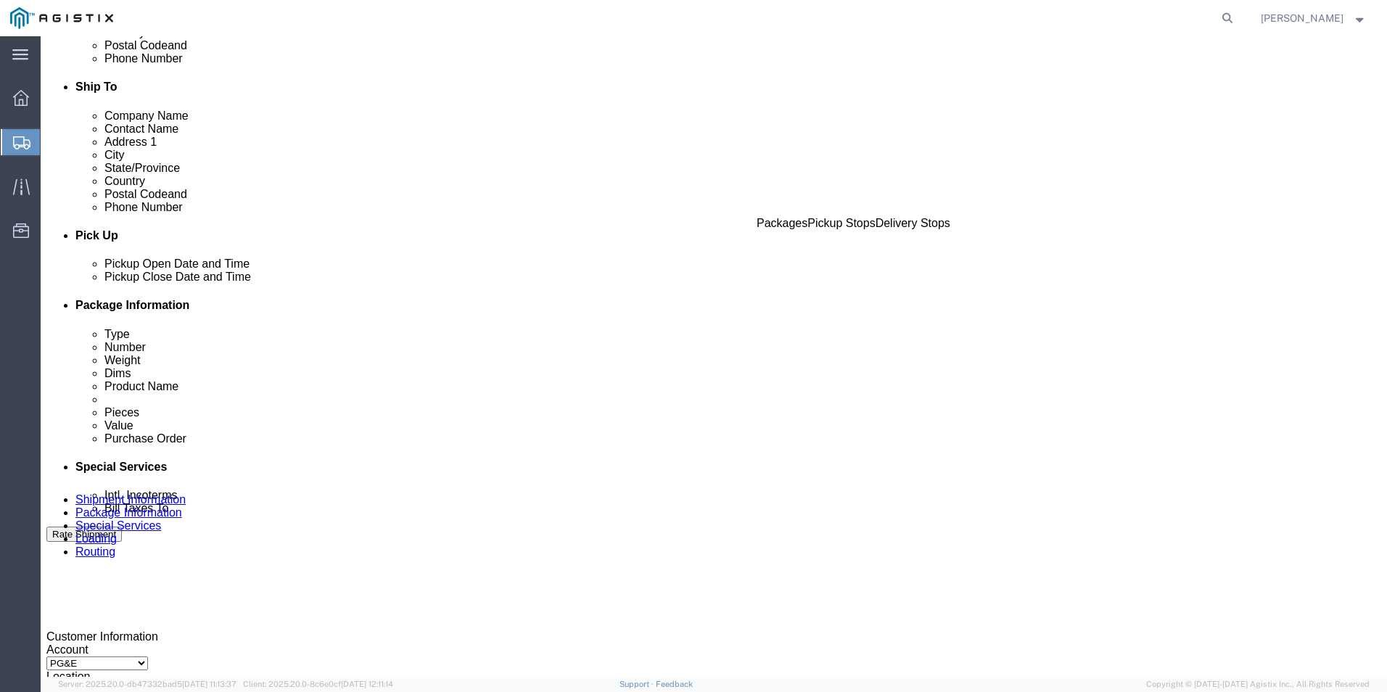
click button "Rate Shipment"
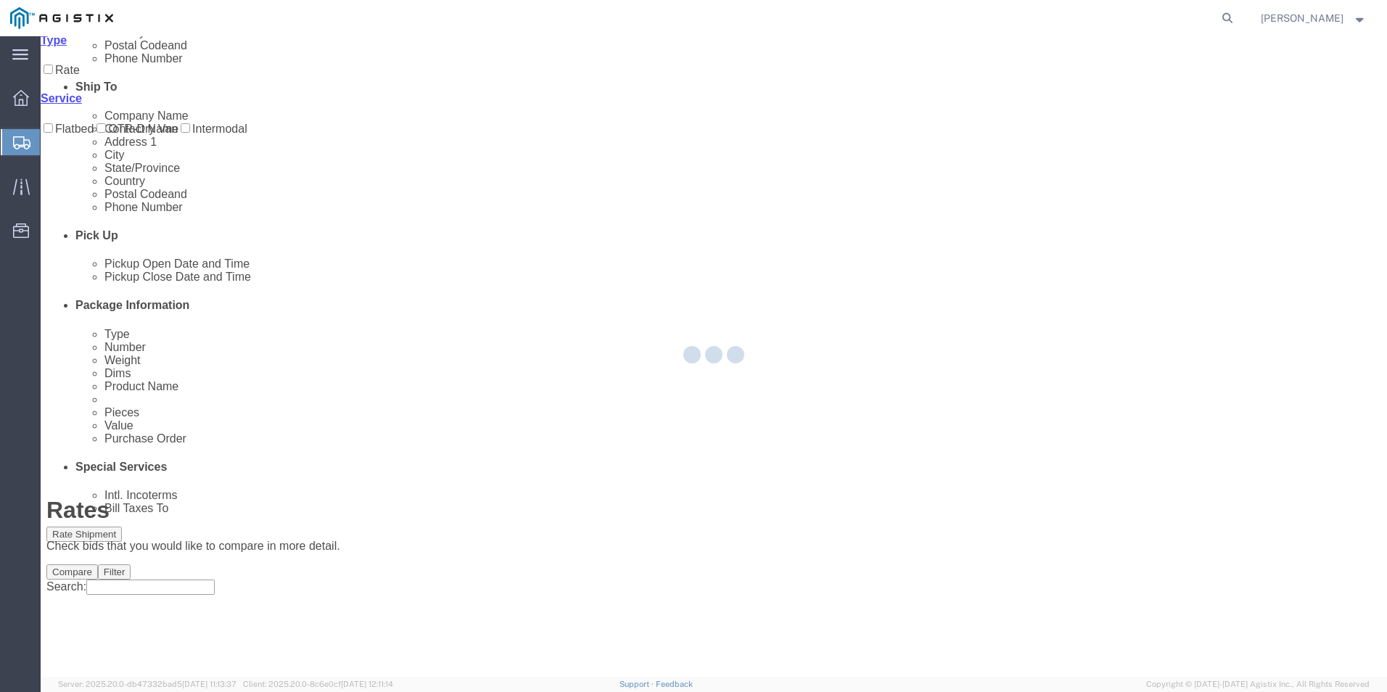
scroll to position [0, 0]
